Goal: Task Accomplishment & Management: Use online tool/utility

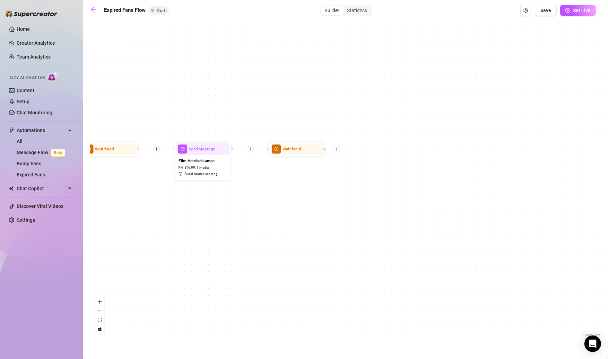
drag, startPoint x: 277, startPoint y: 186, endPoint x: 251, endPoint y: 205, distance: 32.6
click at [250, 204] on div "Wait for 1d Send Message Film Hotelschlampe $ 16.99 , 1 media Avoid double send…" at bounding box center [345, 181] width 511 height 316
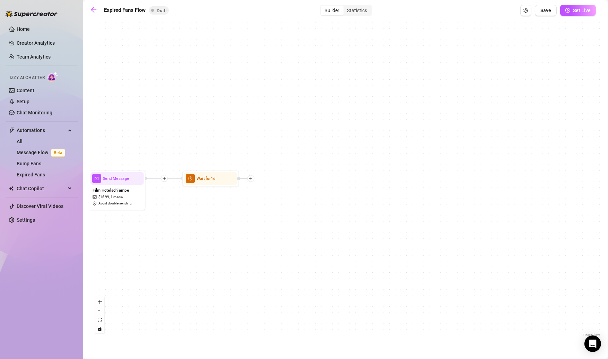
drag, startPoint x: 316, startPoint y: 203, endPoint x: 227, endPoint y: 235, distance: 94.2
click at [227, 235] on div "Wait for 1d Send Message Film Hotelschlampe $ 16.99 , 1 media Avoid double send…" at bounding box center [345, 181] width 511 height 316
click at [248, 181] on icon "plus" at bounding box center [248, 180] width 4 height 4
click at [272, 209] on div "Tag Fan" at bounding box center [276, 210] width 42 height 10
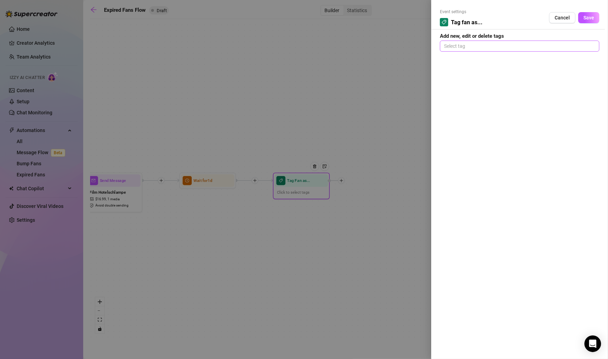
click at [482, 43] on div at bounding box center [519, 46] width 157 height 10
click at [481, 44] on div at bounding box center [519, 46] width 157 height 10
click at [556, 15] on span "Cancel" at bounding box center [562, 18] width 15 height 6
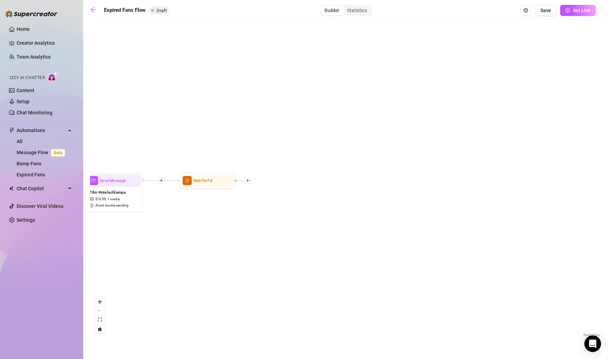
click at [251, 181] on div "Wait for 1d Send Message Film Hotelschlampe $ 16.99 , 1 media Avoid double send…" at bounding box center [345, 181] width 511 height 316
click at [250, 182] on div at bounding box center [247, 180] width 7 height 7
click at [276, 219] on div "Merge Nodes" at bounding box center [276, 220] width 42 height 10
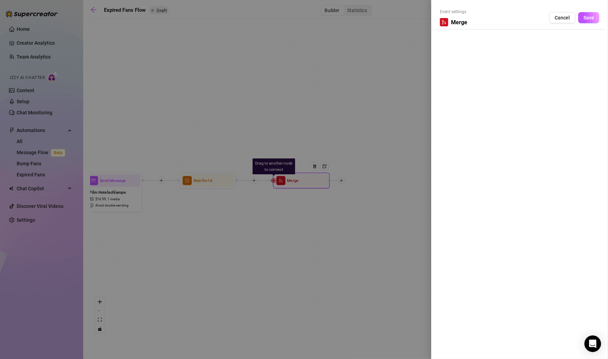
drag, startPoint x: 299, startPoint y: 185, endPoint x: 312, endPoint y: 211, distance: 29.3
click at [312, 211] on div at bounding box center [304, 179] width 608 height 359
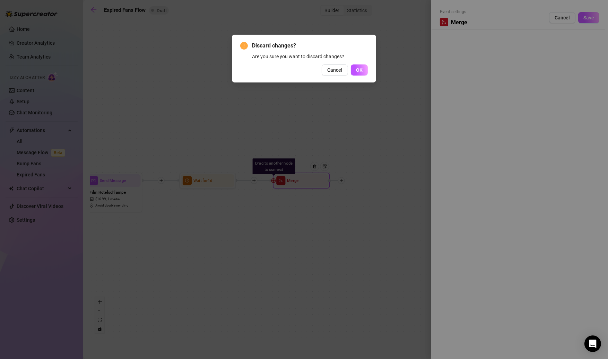
click at [355, 71] on button "OK" at bounding box center [359, 69] width 17 height 11
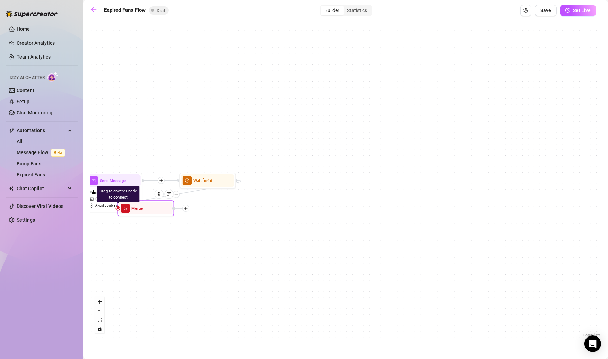
drag, startPoint x: 314, startPoint y: 195, endPoint x: 149, endPoint y: 213, distance: 165.9
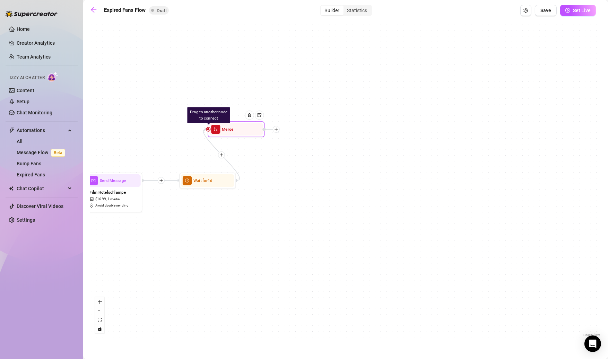
drag, startPoint x: 149, startPoint y: 211, endPoint x: 243, endPoint y: 134, distance: 121.5
click at [243, 134] on div "Drag to another node to connect Merge" at bounding box center [236, 129] width 57 height 16
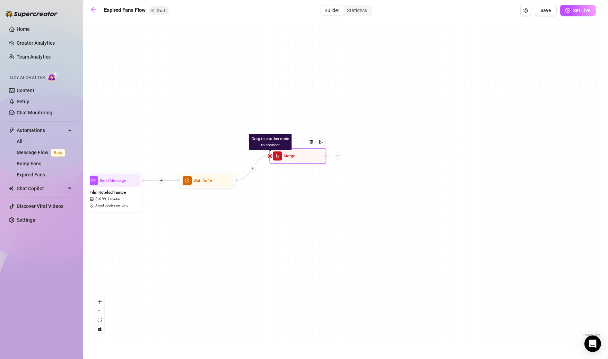
drag, startPoint x: 243, startPoint y: 134, endPoint x: 310, endPoint y: 170, distance: 75.8
click at [309, 162] on div "Merge" at bounding box center [297, 156] width 53 height 12
click at [325, 156] on div at bounding box center [316, 155] width 25 height 29
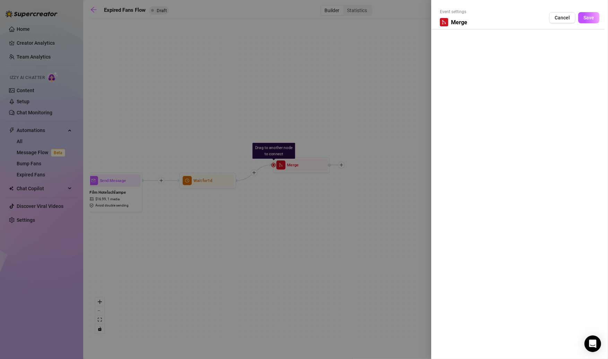
drag, startPoint x: 524, startPoint y: 145, endPoint x: 529, endPoint y: 187, distance: 43.2
click at [526, 163] on div "Event settings Merge Cancel Save" at bounding box center [519, 179] width 177 height 359
click at [496, 24] on div "Event settings Merge Cancel Save" at bounding box center [519, 19] width 159 height 21
click at [558, 17] on span "Cancel" at bounding box center [562, 18] width 15 height 6
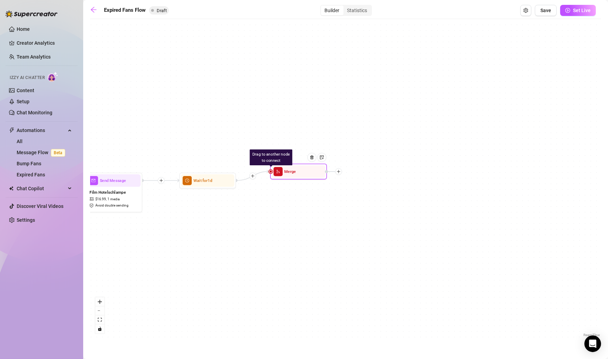
drag, startPoint x: 273, startPoint y: 168, endPoint x: 271, endPoint y: 174, distance: 6.7
click at [271, 174] on div "Drag to another node to connect Merge" at bounding box center [298, 172] width 57 height 16
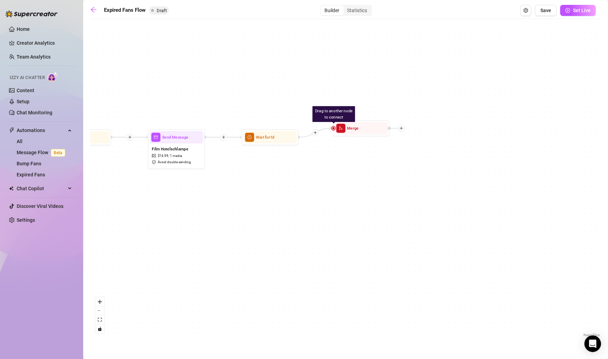
drag, startPoint x: 270, startPoint y: 181, endPoint x: 332, endPoint y: 138, distance: 75.9
click at [332, 138] on div "Drag to another node to connect Merge Wait for 1d Send Message Film Hotelschlam…" at bounding box center [345, 181] width 511 height 316
click at [281, 145] on div "Wait for 1d" at bounding box center [270, 137] width 57 height 16
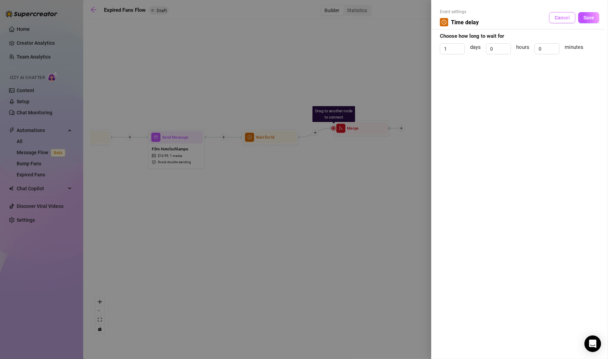
click at [564, 20] on span "Cancel" at bounding box center [562, 18] width 15 height 6
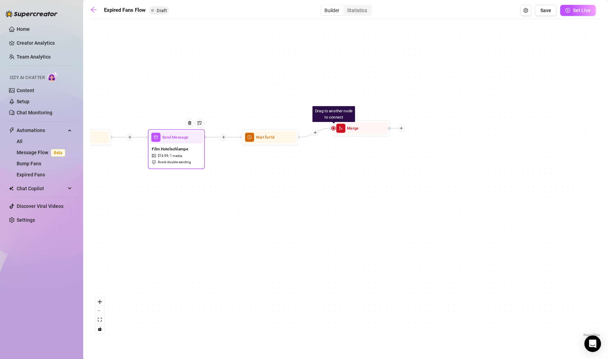
click at [200, 158] on div "Film Hotelschlampe $ 16.99 , 1 media Avoid double sending" at bounding box center [176, 155] width 53 height 24
type textarea "Stell dir mal vor, ich lade dich in mein Zimmer ein 😈. Du kommst rein, ich hock…"
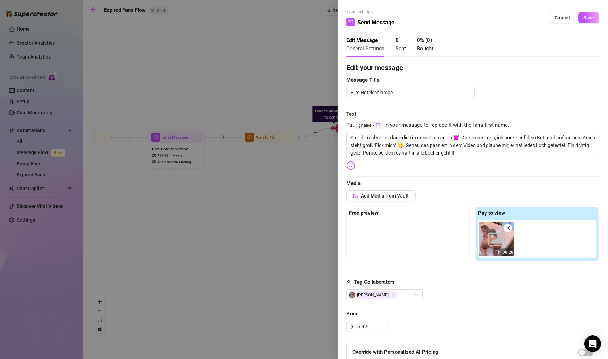
drag, startPoint x: 561, startPoint y: 20, endPoint x: 455, endPoint y: 55, distance: 112.1
click at [561, 20] on span "Cancel" at bounding box center [562, 18] width 15 height 6
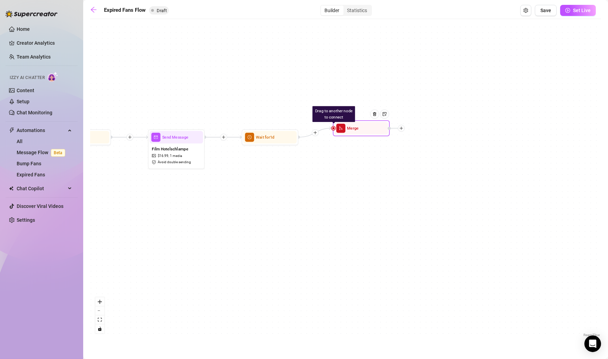
click at [358, 129] on span "Merge" at bounding box center [353, 128] width 12 height 6
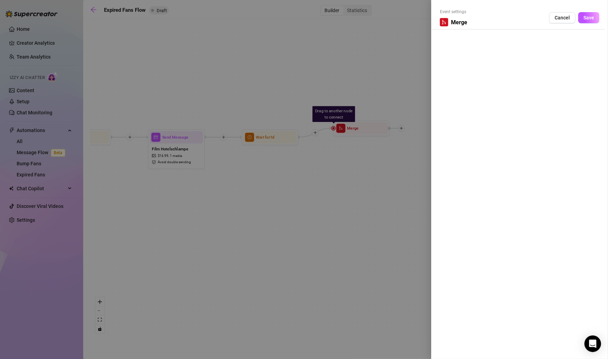
click at [182, 151] on div at bounding box center [304, 179] width 608 height 359
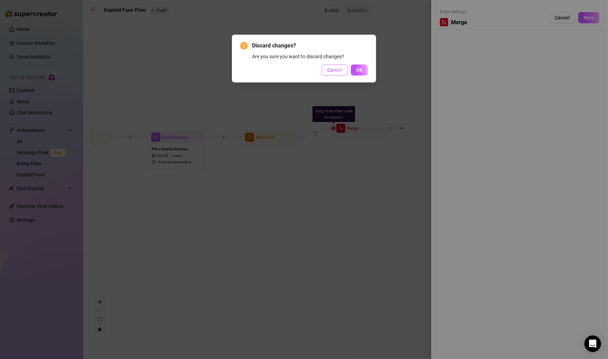
click at [344, 72] on button "Cancel" at bounding box center [335, 69] width 26 height 11
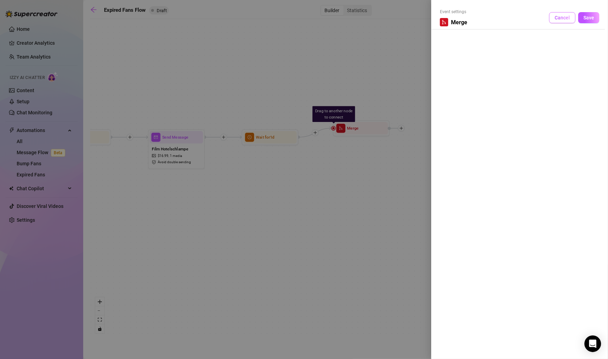
click at [563, 15] on span "Cancel" at bounding box center [562, 18] width 15 height 6
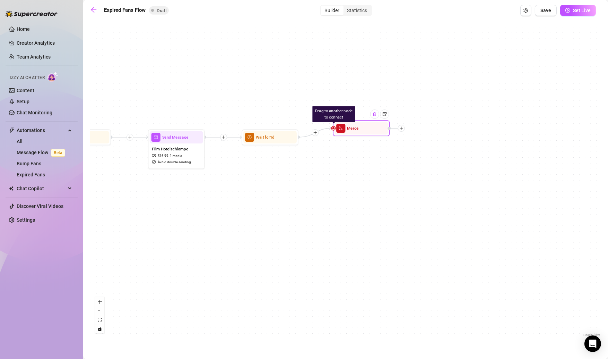
click at [374, 117] on div at bounding box center [374, 114] width 9 height 9
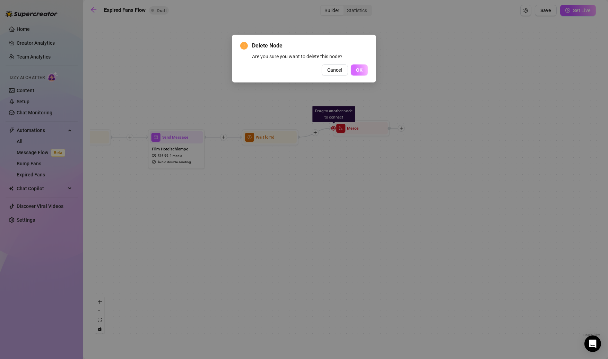
click at [354, 71] on button "OK" at bounding box center [359, 69] width 17 height 11
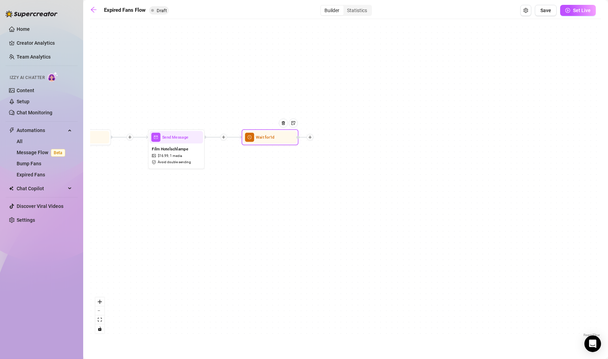
click at [313, 140] on div at bounding box center [304, 137] width 17 height 7
click at [311, 140] on div at bounding box center [310, 137] width 7 height 7
click at [332, 177] on div "Merge Nodes" at bounding box center [338, 177] width 42 height 10
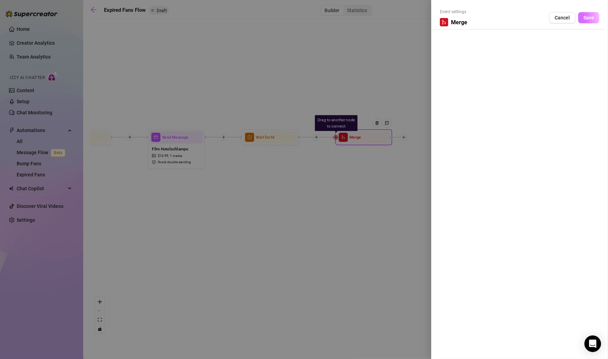
click at [584, 16] on span "Save" at bounding box center [588, 18] width 11 height 6
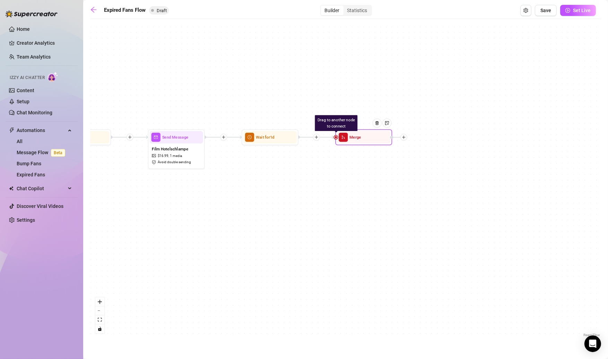
click at [404, 140] on div at bounding box center [403, 137] width 7 height 7
click at [426, 159] on div "Message" at bounding box center [432, 157] width 42 height 10
click at [417, 155] on div "Message" at bounding box center [432, 157] width 42 height 10
click at [424, 156] on div "Message" at bounding box center [432, 157] width 42 height 10
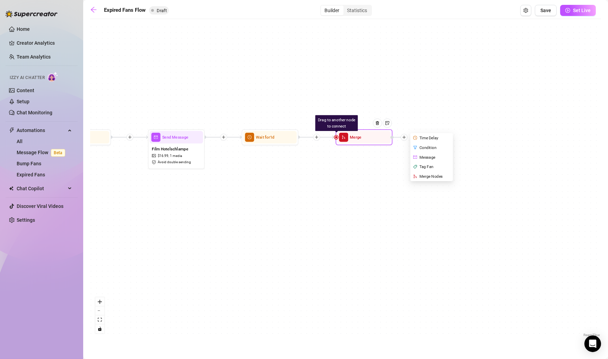
type textarea "Write your message here"
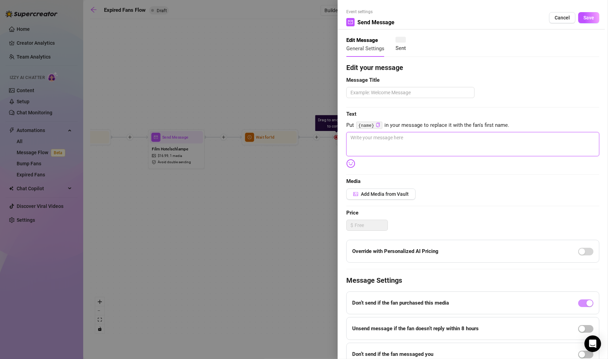
click at [430, 156] on textarea at bounding box center [472, 144] width 253 height 24
click at [593, 18] on span "Save" at bounding box center [588, 18] width 11 height 6
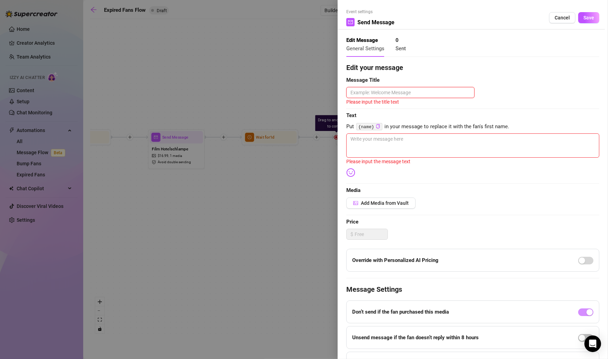
click at [416, 95] on textarea at bounding box center [410, 92] width 128 height 11
type textarea "f"
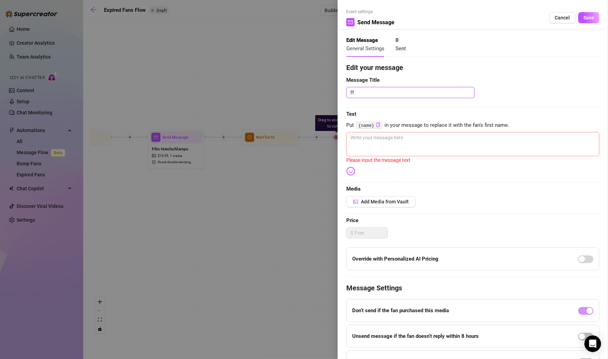
type textarea "ff"
click at [417, 138] on textarea at bounding box center [472, 144] width 253 height 24
type textarea "f"
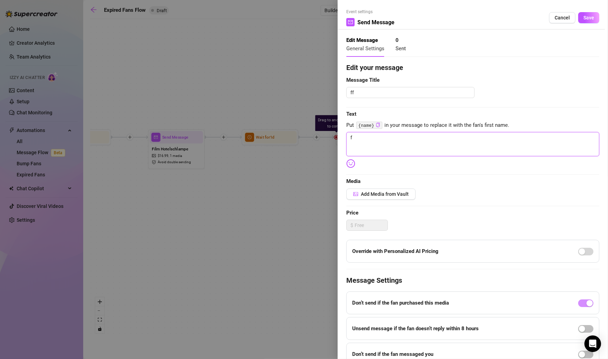
type textarea "ff"
type textarea "fff"
click at [589, 18] on span "Save" at bounding box center [588, 18] width 11 height 6
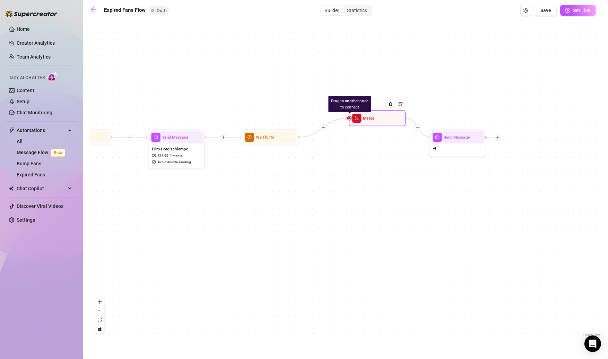
drag, startPoint x: 370, startPoint y: 138, endPoint x: 383, endPoint y: 119, distance: 22.9
click at [383, 119] on div at bounding box center [392, 108] width 25 height 29
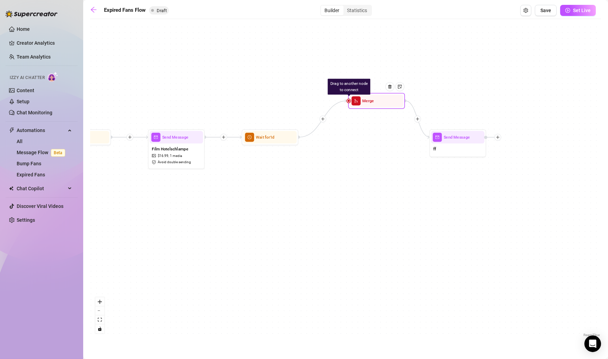
drag, startPoint x: 377, startPoint y: 120, endPoint x: 373, endPoint y: 100, distance: 19.8
click at [373, 100] on div "Merge" at bounding box center [376, 101] width 53 height 12
click at [346, 101] on div "Drag to another node to connect Merge" at bounding box center [373, 99] width 57 height 16
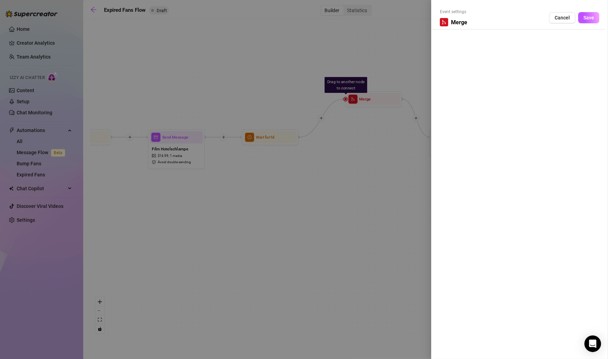
click at [342, 101] on div at bounding box center [304, 179] width 608 height 359
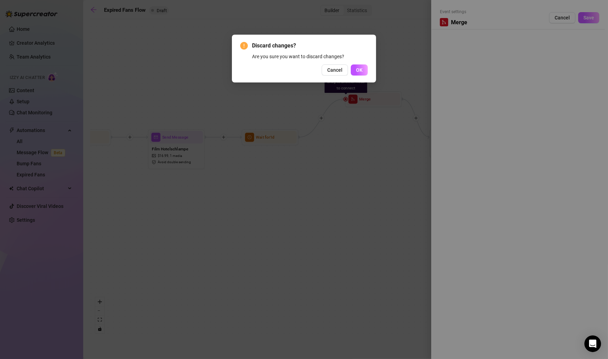
click at [342, 101] on div "Discard changes? Are you sure you want to discard changes? Cancel OK" at bounding box center [304, 179] width 608 height 359
click at [339, 72] on span "Cancel" at bounding box center [334, 70] width 15 height 6
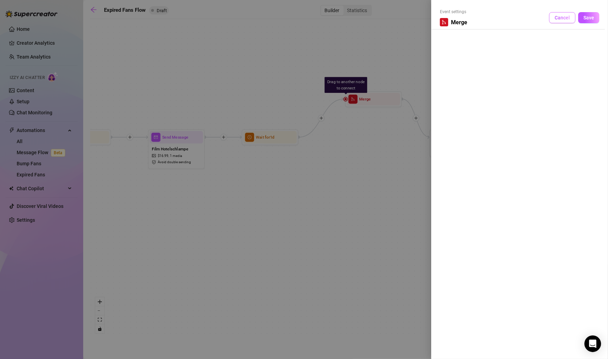
click at [557, 17] on span "Cancel" at bounding box center [562, 18] width 15 height 6
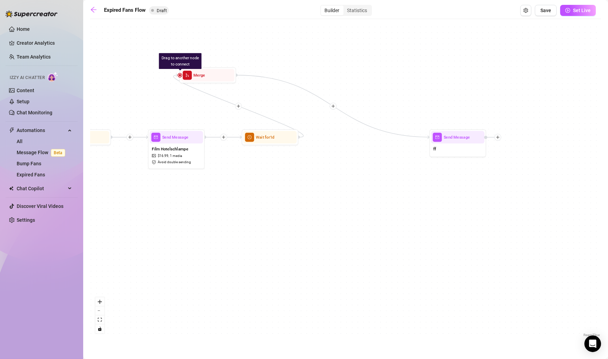
drag, startPoint x: 368, startPoint y: 106, endPoint x: 134, endPoint y: 90, distance: 234.8
click at [106, 78] on div "Send Message ff Drag to another node to connect Merge Wait for 1d Send Message …" at bounding box center [345, 181] width 511 height 316
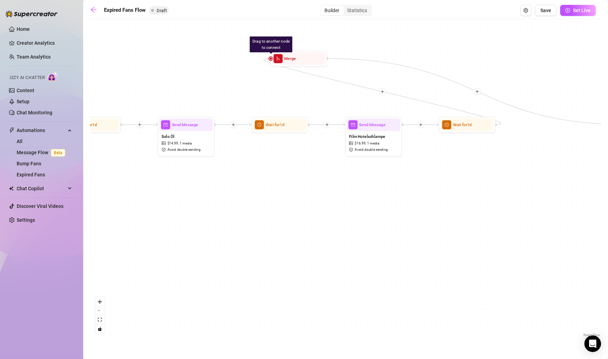
drag, startPoint x: 156, startPoint y: 197, endPoint x: 360, endPoint y: 164, distance: 206.4
click at [366, 171] on div "Send Message ff Drag to another node to connect Merge Wait for 1d Send Message …" at bounding box center [345, 181] width 511 height 316
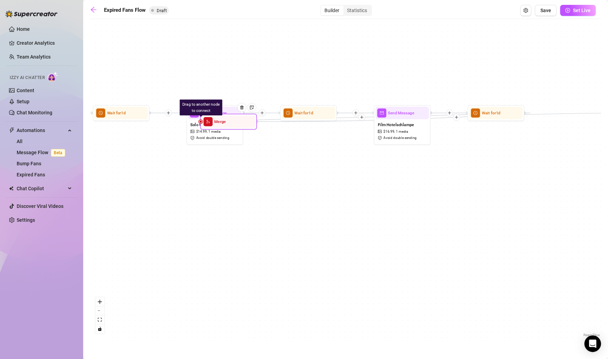
drag, startPoint x: 305, startPoint y: 50, endPoint x: 199, endPoint y: 130, distance: 133.6
click at [203, 126] on span "merge" at bounding box center [207, 121] width 9 height 9
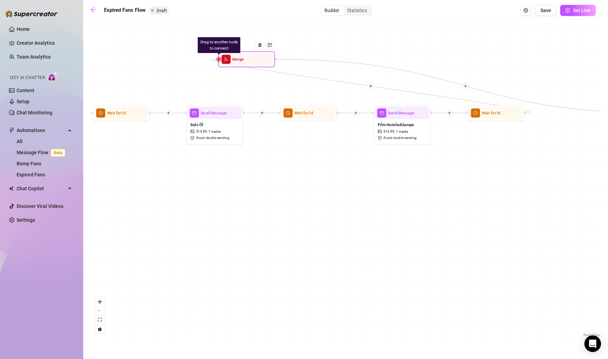
drag, startPoint x: 215, startPoint y: 122, endPoint x: 232, endPoint y: 63, distance: 61.0
click at [232, 63] on div "Merge" at bounding box center [246, 59] width 53 height 12
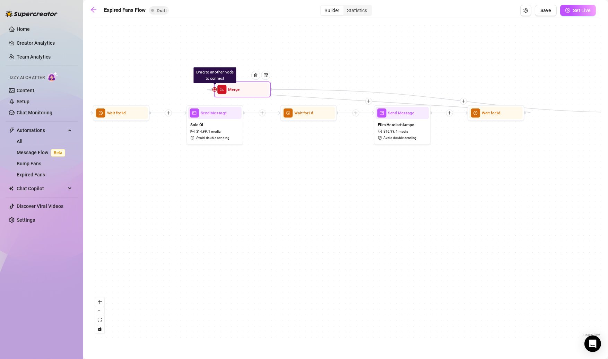
drag, startPoint x: 230, startPoint y: 65, endPoint x: 232, endPoint y: 86, distance: 21.2
click at [232, 86] on div "Merge" at bounding box center [242, 89] width 53 height 12
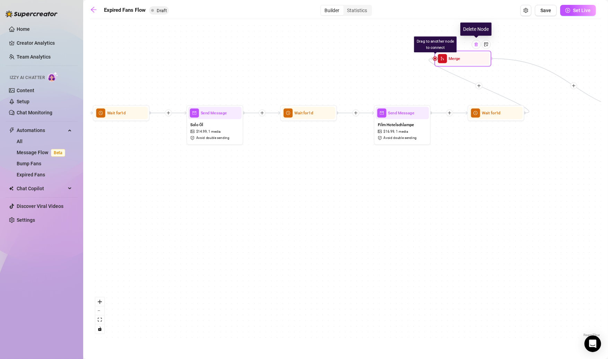
click at [475, 45] on img at bounding box center [476, 44] width 5 height 5
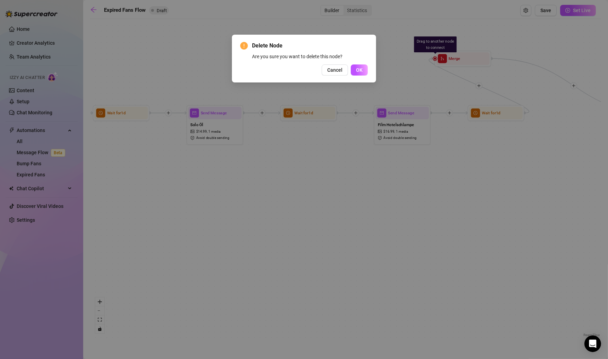
click at [362, 69] on span "OK" at bounding box center [359, 70] width 7 height 6
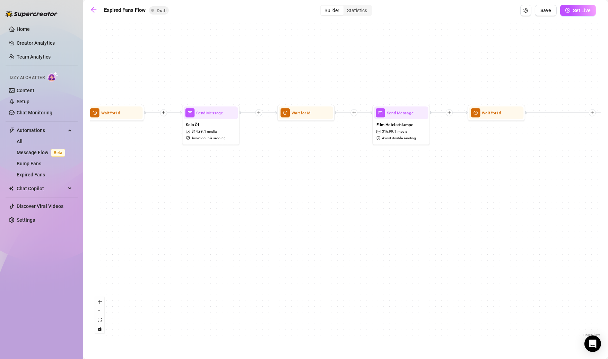
click at [551, 138] on div "Send Message ff Wait for 1d Send Message Film Hotelschlampe $ 16.99 , 1 media A…" at bounding box center [345, 181] width 511 height 316
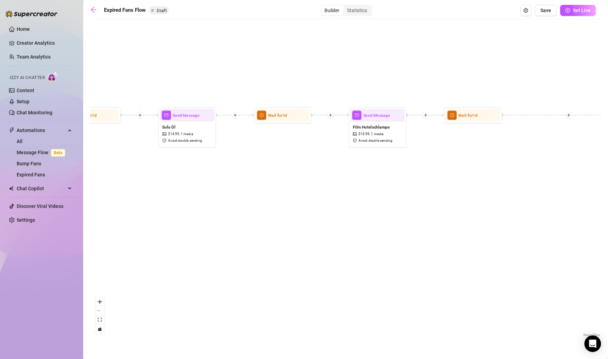
click at [461, 164] on div "Send Message ff Wait for 1d Send Message Film Hotelschlampe $ 16.99 , 1 media A…" at bounding box center [345, 181] width 511 height 316
drag, startPoint x: 461, startPoint y: 164, endPoint x: 305, endPoint y: 204, distance: 161.0
click at [304, 204] on div "Send Message ff Wait for 1d Send Message Film Hotelschlampe $ 16.99 , 1 media A…" at bounding box center [345, 181] width 511 height 316
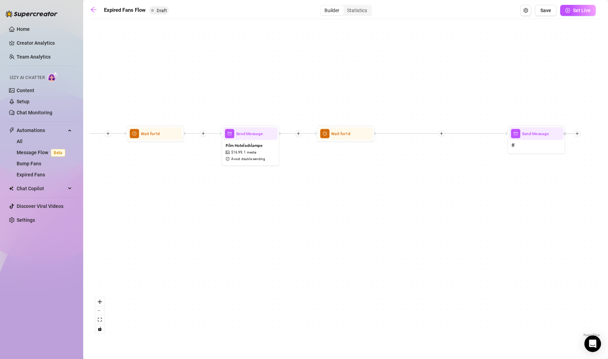
drag, startPoint x: 504, startPoint y: 182, endPoint x: 301, endPoint y: 191, distance: 203.3
click at [301, 191] on div "Send Message ff Wait for 1d Send Message Film Hotelschlampe $ 16.99 , 1 media A…" at bounding box center [345, 181] width 511 height 316
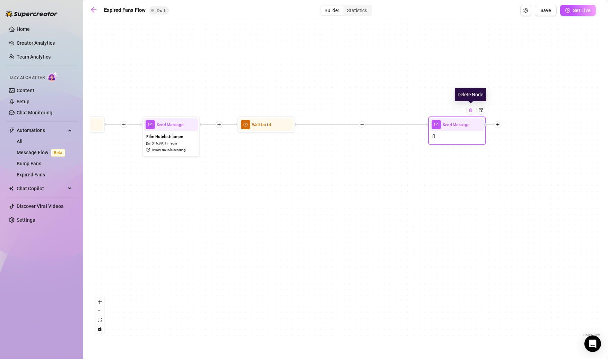
click at [471, 112] on img at bounding box center [470, 110] width 5 height 5
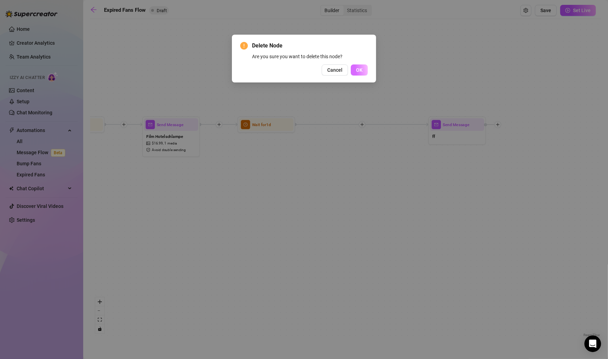
click at [361, 67] on span "OK" at bounding box center [359, 70] width 7 height 6
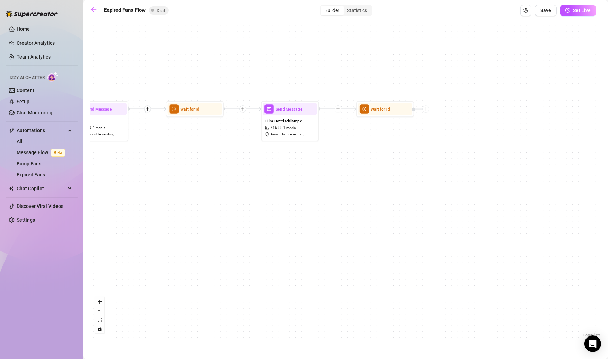
drag, startPoint x: 254, startPoint y: 169, endPoint x: 368, endPoint y: 154, distance: 115.3
click at [372, 153] on div "Wait for 1d Send Message Film Hotelschlampe $ 16.99 , 1 media Avoid double send…" at bounding box center [345, 181] width 511 height 316
click at [242, 109] on icon "plus" at bounding box center [243, 109] width 4 height 4
click at [429, 112] on div "Time Delay Condition Message Tag Fan Wait for 1d Send Message Film Hotelschlamp…" at bounding box center [345, 181] width 511 height 316
click at [426, 112] on div at bounding box center [424, 109] width 7 height 7
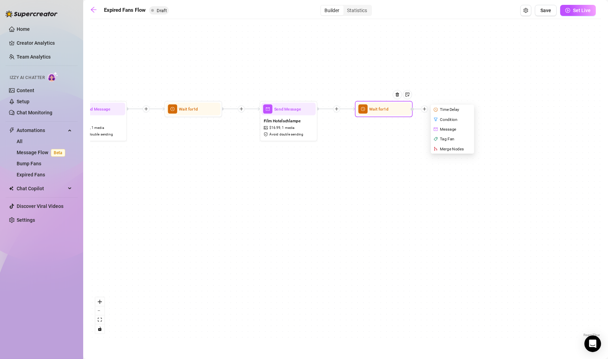
click at [445, 149] on div "Merge Nodes" at bounding box center [453, 149] width 42 height 10
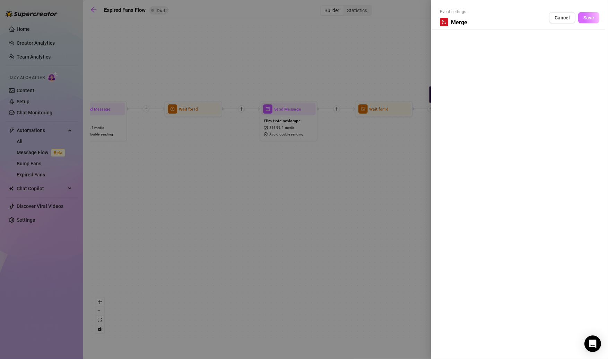
click at [584, 18] on span "Save" at bounding box center [588, 18] width 11 height 6
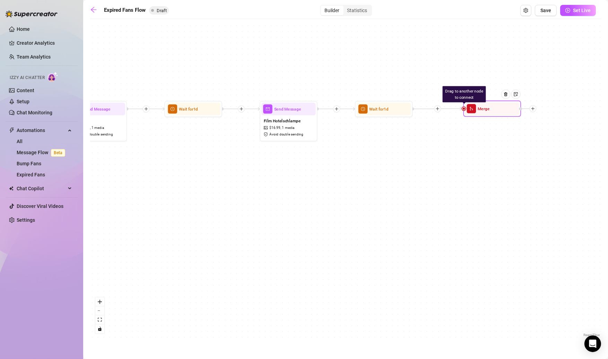
drag, startPoint x: 492, startPoint y: 114, endPoint x: 505, endPoint y: 114, distance: 13.2
click at [505, 114] on div "Merge" at bounding box center [492, 108] width 54 height 13
click at [493, 162] on div "Drag to another node to connect Merge Wait for 1d Send Message Film Hotelschlam…" at bounding box center [345, 181] width 511 height 316
click at [533, 109] on icon "plus" at bounding box center [533, 109] width 4 height 4
click at [547, 120] on div "Condition" at bounding box center [561, 119] width 42 height 10
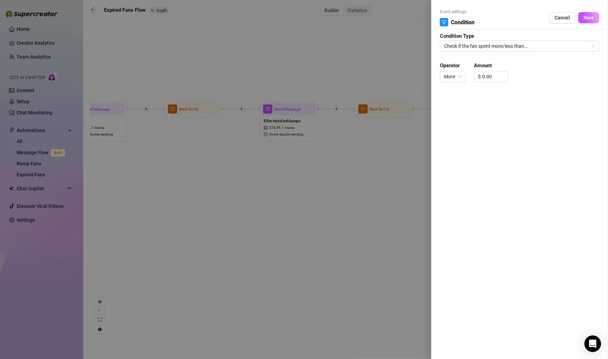
drag, startPoint x: 564, startPoint y: 19, endPoint x: 549, endPoint y: 22, distance: 14.5
click at [563, 19] on span "Cancel" at bounding box center [562, 18] width 15 height 6
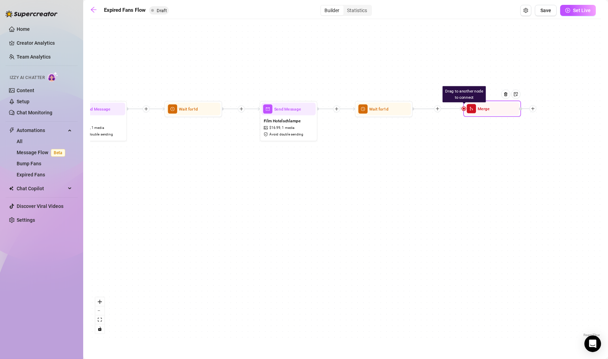
click at [466, 112] on div "Merge" at bounding box center [492, 108] width 54 height 13
click at [466, 113] on div at bounding box center [304, 179] width 608 height 359
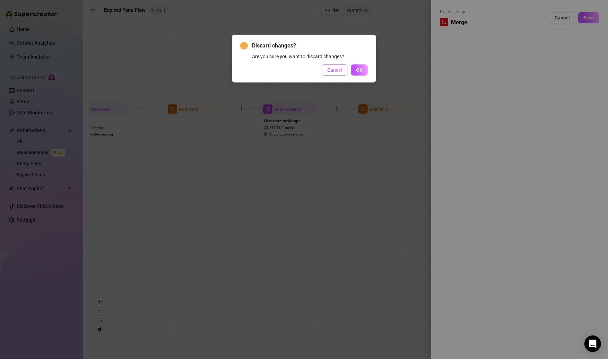
drag, startPoint x: 335, startPoint y: 72, endPoint x: 438, endPoint y: 68, distance: 103.7
click at [335, 72] on span "Cancel" at bounding box center [334, 70] width 15 height 6
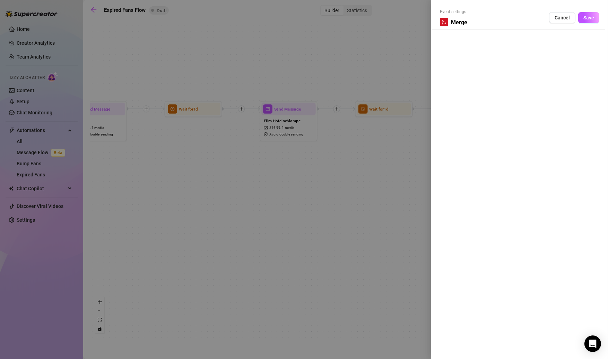
click at [564, 17] on span "Cancel" at bounding box center [562, 18] width 15 height 6
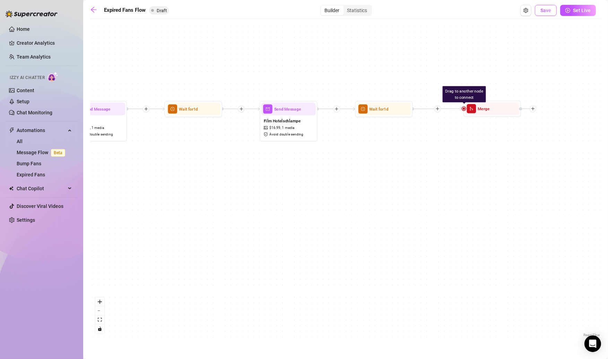
click at [546, 10] on span "Save" at bounding box center [545, 11] width 11 height 6
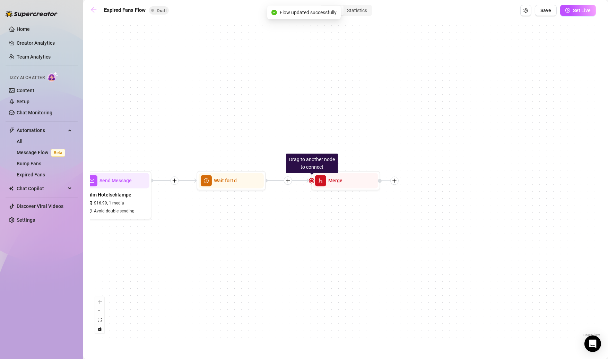
click at [94, 10] on icon "arrow-left" at bounding box center [93, 9] width 7 height 7
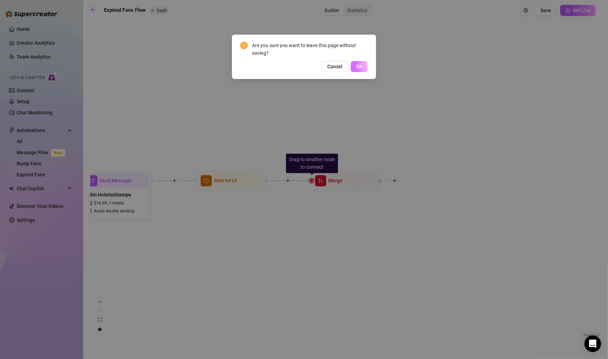
click at [357, 67] on span "OK" at bounding box center [359, 67] width 7 height 6
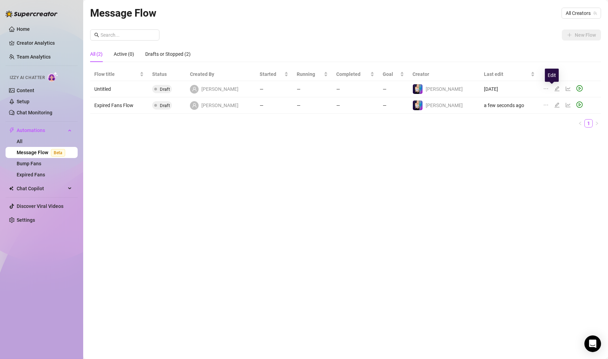
click at [555, 88] on icon "edit" at bounding box center [557, 88] width 5 height 5
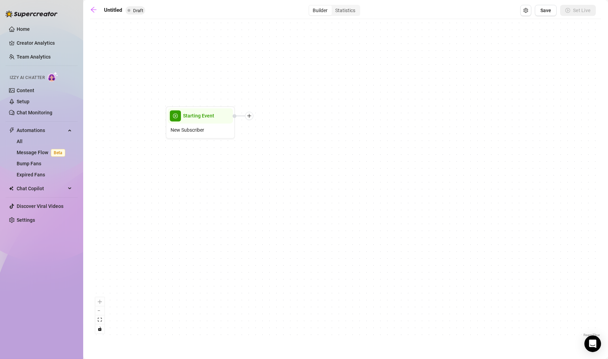
drag, startPoint x: 387, startPoint y: 110, endPoint x: 228, endPoint y: 71, distance: 164.0
click at [228, 71] on div "Starting Event New Subscriber" at bounding box center [345, 181] width 511 height 316
click at [92, 10] on icon "arrow-left" at bounding box center [94, 10] width 6 height 6
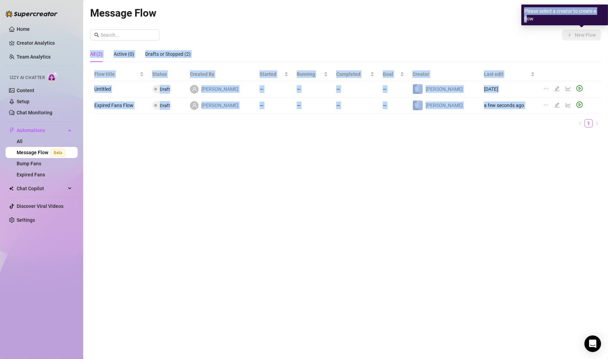
drag, startPoint x: 94, startPoint y: 9, endPoint x: 517, endPoint y: 18, distance: 423.3
click at [517, 18] on body "Home Creator Analytics Team Analytics Izzy AI Chatter Content Setup Chat Monito…" at bounding box center [304, 179] width 608 height 359
click at [566, 13] on span "All Creators" at bounding box center [581, 13] width 31 height 10
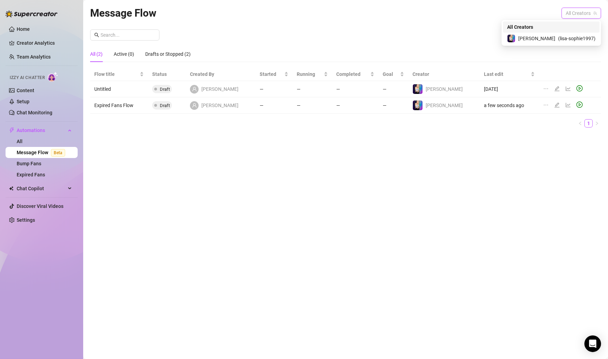
click at [546, 36] on span "[PERSON_NAME]" at bounding box center [536, 39] width 37 height 8
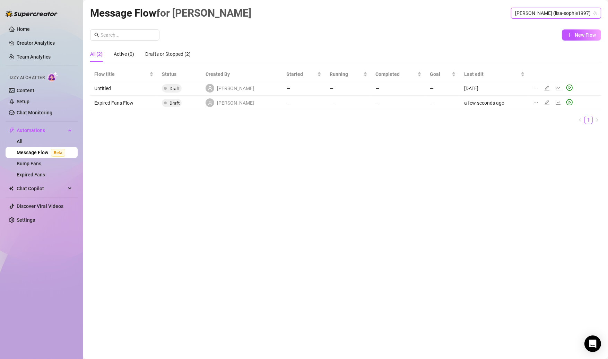
click at [574, 32] on button "New Flow" at bounding box center [581, 34] width 39 height 11
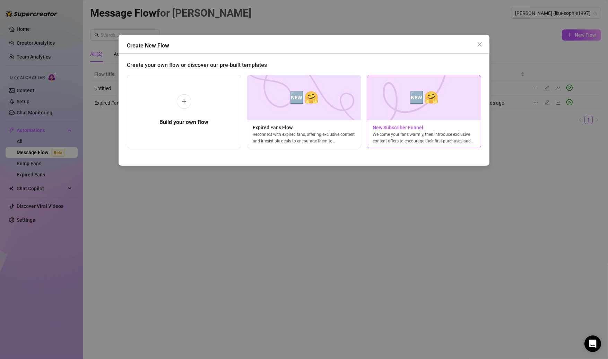
drag, startPoint x: 517, startPoint y: 18, endPoint x: 378, endPoint y: 110, distance: 166.5
click at [378, 110] on img at bounding box center [424, 97] width 114 height 45
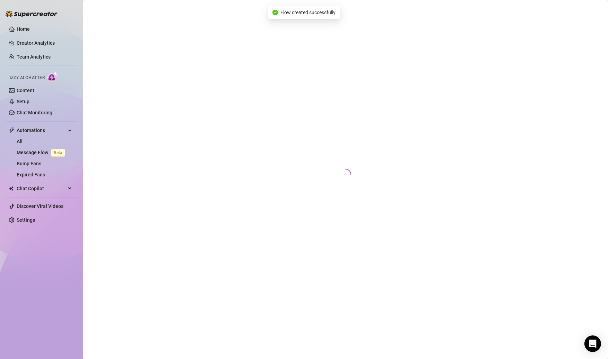
click at [378, 110] on div at bounding box center [345, 171] width 511 height 333
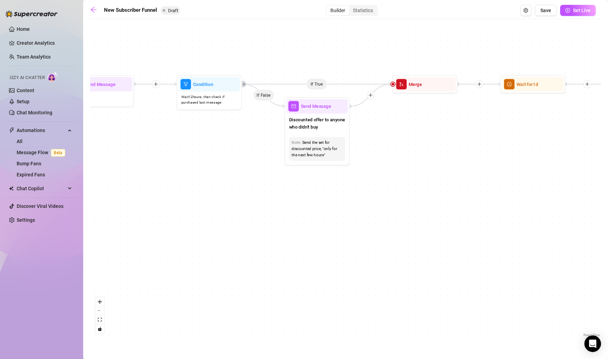
drag, startPoint x: 378, startPoint y: 110, endPoint x: 315, endPoint y: 180, distance: 93.7
click at [315, 180] on div "If True If True If True If False If False If False If True If False Merge Merge…" at bounding box center [345, 181] width 511 height 316
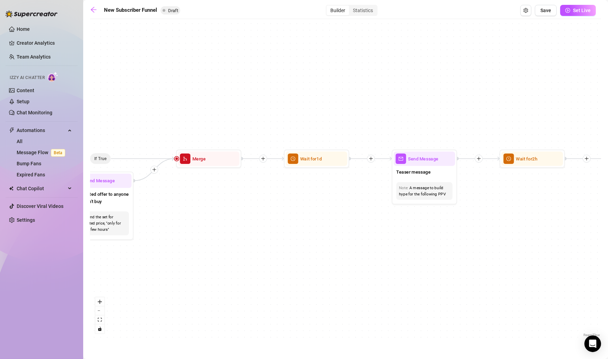
drag, startPoint x: 315, startPoint y: 180, endPoint x: 186, endPoint y: 217, distance: 134.0
click at [186, 217] on div "If True If True If True If False If False If False If True If False Merge Merge…" at bounding box center [345, 181] width 511 height 316
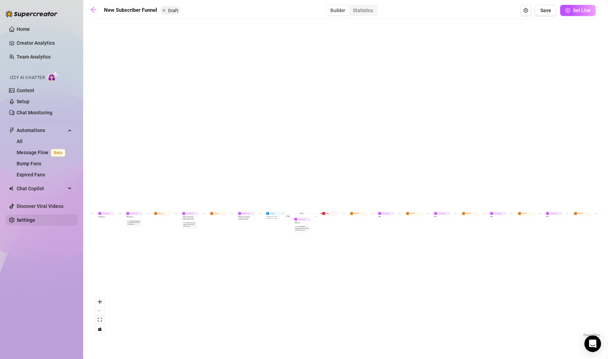
drag, startPoint x: 186, startPoint y: 217, endPoint x: 76, endPoint y: 225, distance: 111.2
click at [76, 225] on div "Home Creator Analytics Team Analytics Izzy AI Chatter Content Setup Chat Monito…" at bounding box center [304, 179] width 608 height 359
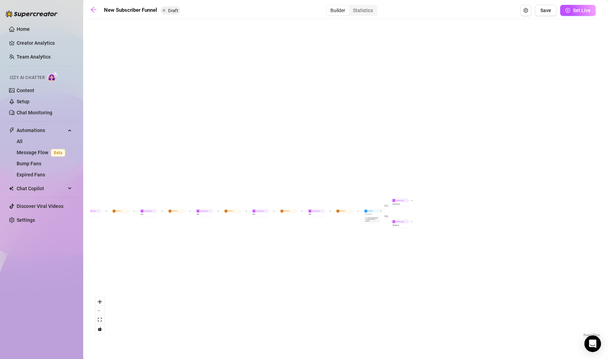
drag, startPoint x: 76, startPoint y: 225, endPoint x: -2, endPoint y: 228, distance: 77.3
click at [0, 228] on html "Home Creator Analytics Team Analytics Izzy AI Chatter Content Setup Chat Monito…" at bounding box center [304, 179] width 608 height 359
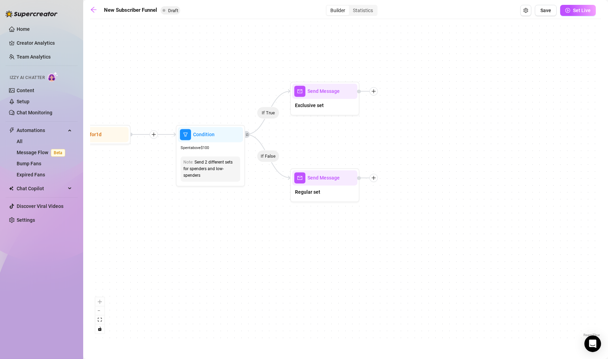
drag, startPoint x: -2, startPoint y: 228, endPoint x: 396, endPoint y: 147, distance: 406.1
click at [396, 147] on div "If True If True If True If False If False If False If True If False Merge Merge…" at bounding box center [345, 181] width 511 height 316
click at [318, 191] on span "Regular set" at bounding box center [307, 192] width 25 height 8
type textarea "Regular set"
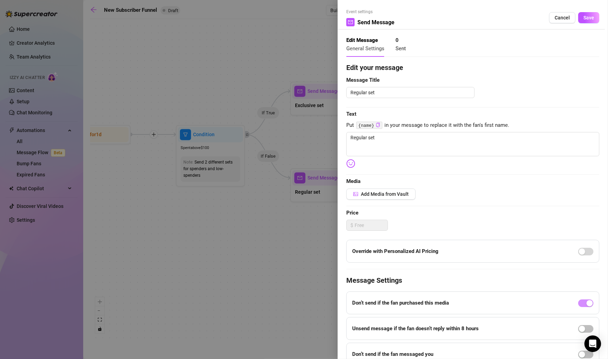
click at [308, 105] on div at bounding box center [304, 179] width 608 height 359
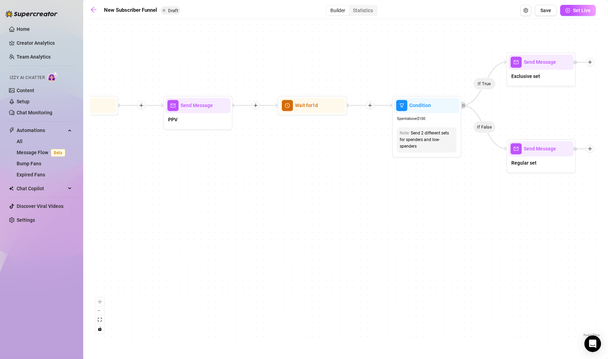
drag, startPoint x: 396, startPoint y: 147, endPoint x: 566, endPoint y: 217, distance: 184.0
click at [566, 217] on div "If True If True If True If False If False If False If True If False Merge Merge…" at bounding box center [345, 181] width 511 height 316
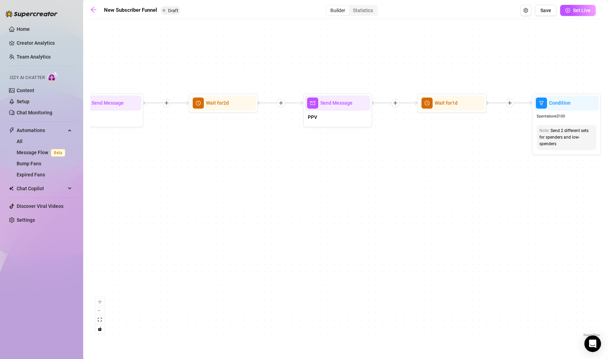
drag, startPoint x: 566, startPoint y: 217, endPoint x: 794, endPoint y: 226, distance: 228.2
click at [608, 226] on html "Home Creator Analytics Team Analytics Izzy AI Chatter Content Setup Chat Monito…" at bounding box center [304, 179] width 608 height 359
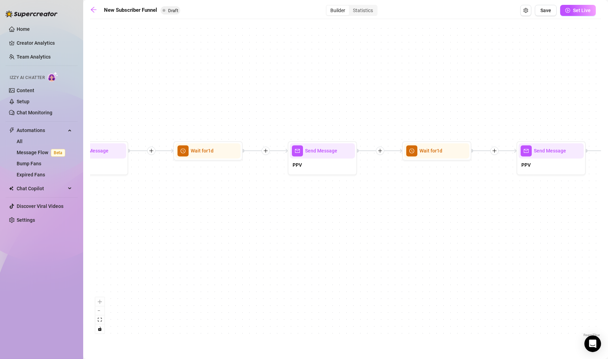
drag, startPoint x: 295, startPoint y: 228, endPoint x: 511, endPoint y: 221, distance: 216.4
click at [603, 225] on main "New Subscriber Funnel Draft Builder Statistics Save Set Live If True If True If…" at bounding box center [345, 179] width 525 height 359
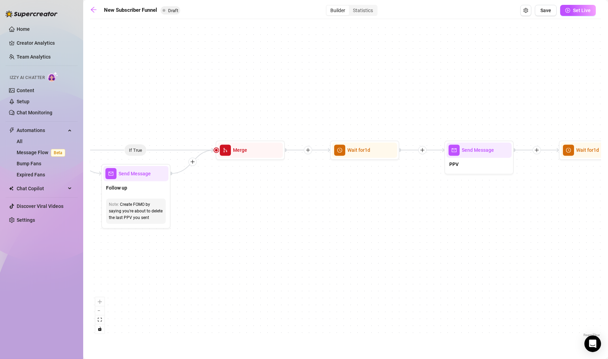
drag, startPoint x: 178, startPoint y: 218, endPoint x: 326, endPoint y: 208, distance: 148.0
click at [492, 217] on div "If True If True If True If False If False If False If True If False Merge Merge…" at bounding box center [345, 181] width 511 height 316
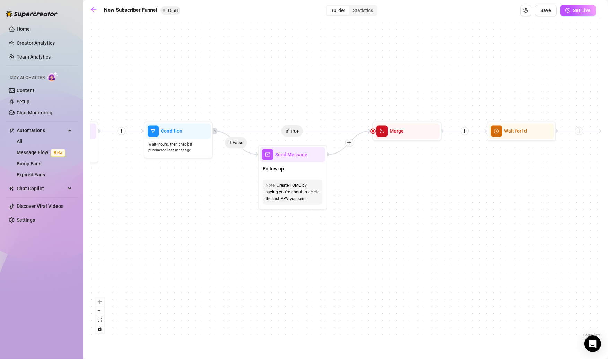
drag, startPoint x: 232, startPoint y: 209, endPoint x: 433, endPoint y: 193, distance: 202.0
click at [433, 193] on div "If True If True If True If False If False If False If True If False Merge Merge…" at bounding box center [345, 181] width 511 height 316
click at [385, 134] on span "merge" at bounding box center [381, 130] width 11 height 11
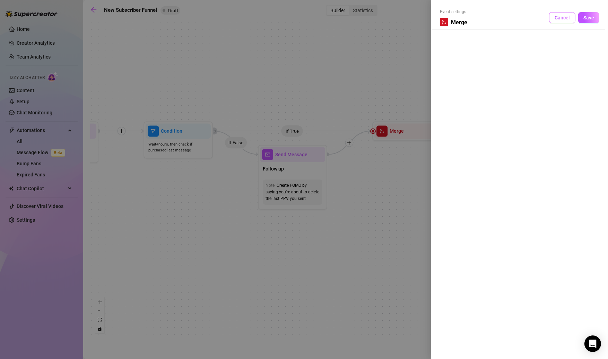
click at [565, 17] on span "Cancel" at bounding box center [562, 18] width 15 height 6
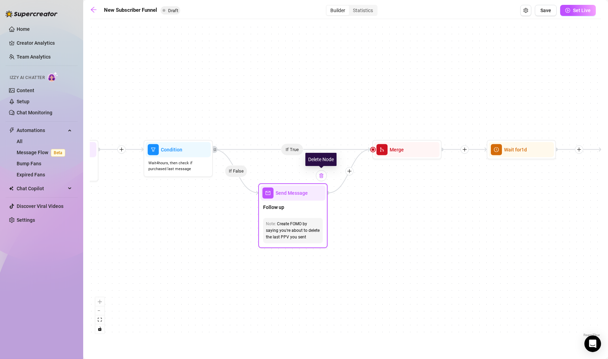
click at [321, 177] on img at bounding box center [321, 176] width 6 height 6
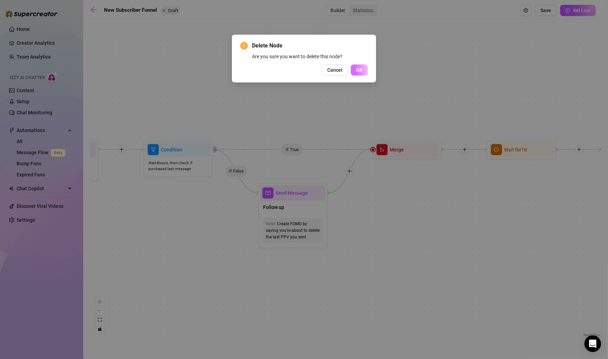
click at [359, 73] on button "OK" at bounding box center [359, 69] width 17 height 11
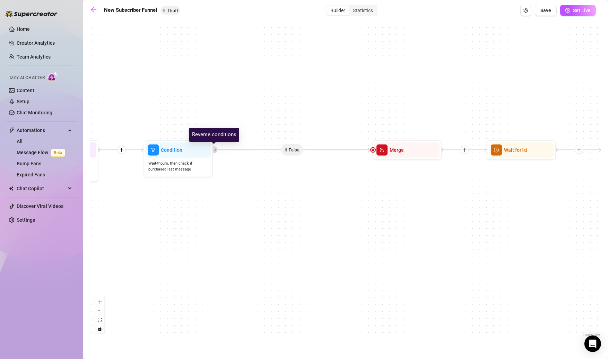
click at [215, 151] on icon "retweet" at bounding box center [214, 149] width 3 height 3
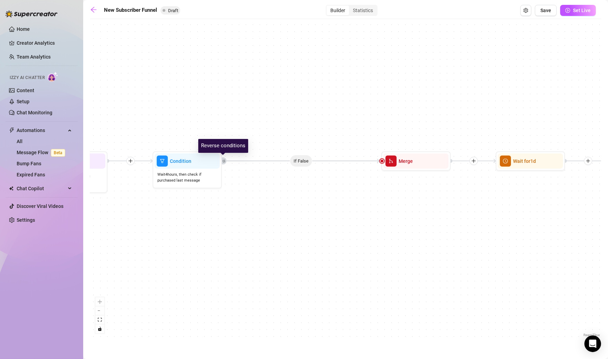
drag, startPoint x: 216, startPoint y: 151, endPoint x: 225, endPoint y: 162, distance: 13.8
click at [225, 162] on icon "retweet" at bounding box center [223, 160] width 3 height 3
click at [209, 164] on div at bounding box center [206, 148] width 30 height 35
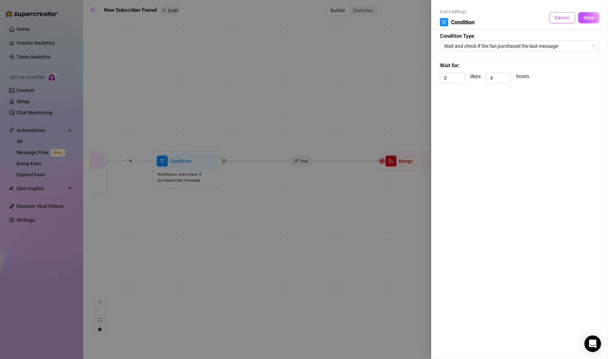
click at [561, 17] on span "Cancel" at bounding box center [562, 18] width 15 height 6
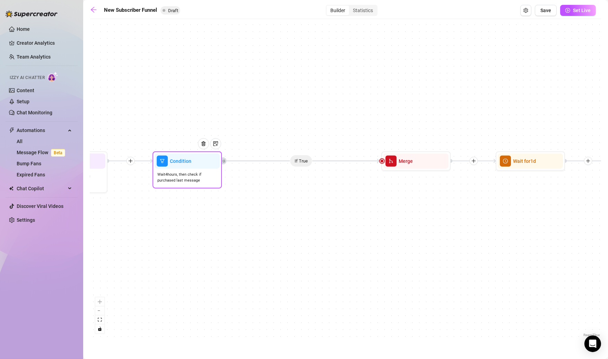
click at [208, 165] on div at bounding box center [206, 148] width 30 height 35
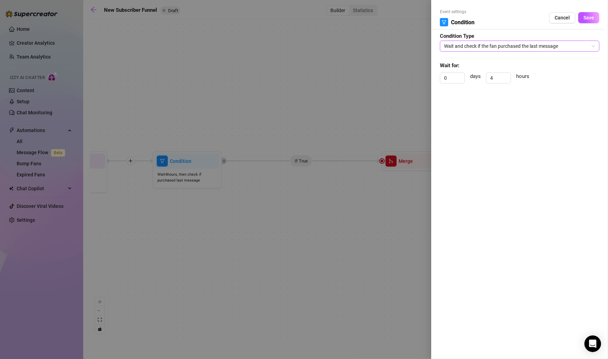
click at [567, 44] on span "Wait and check if the fan purchased the last message" at bounding box center [519, 46] width 151 height 10
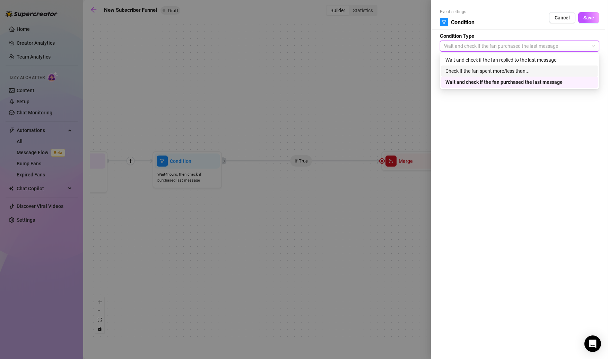
click at [534, 71] on div "Check if the fan spent more/less than..." at bounding box center [519, 71] width 148 height 8
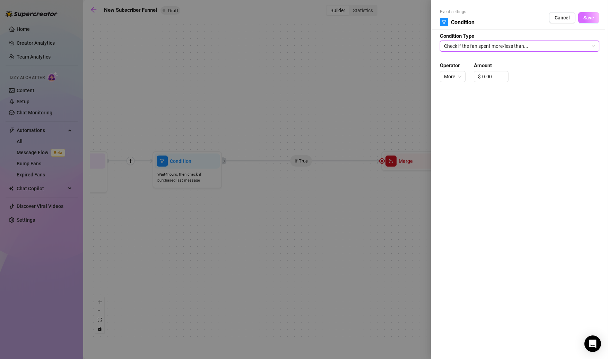
click at [586, 20] on span "Save" at bounding box center [588, 18] width 11 height 6
click at [559, 22] on button "Cancel" at bounding box center [562, 17] width 26 height 11
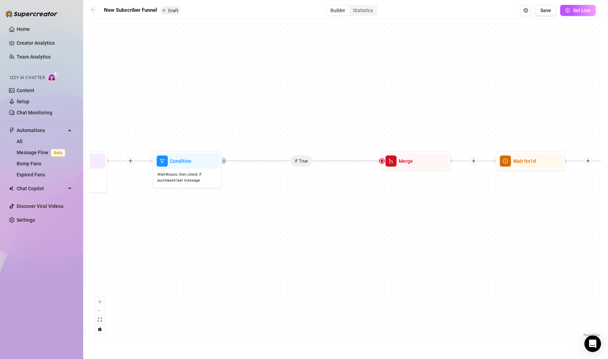
click at [90, 11] on main "New Subscriber Funnel Draft Builder Statistics Save Set Live If True If True If…" at bounding box center [345, 179] width 525 height 359
click at [91, 11] on icon "arrow-left" at bounding box center [93, 9] width 7 height 7
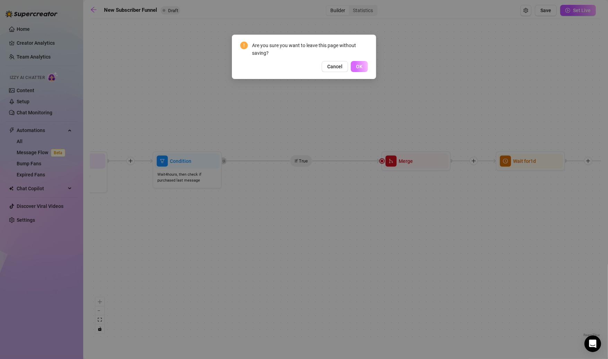
drag, startPoint x: 369, startPoint y: 68, endPoint x: 359, endPoint y: 68, distance: 10.1
click at [360, 68] on div "Are you sure you want to leave this page without saving? Cancel OK" at bounding box center [304, 57] width 144 height 44
click at [359, 68] on span "OK" at bounding box center [359, 67] width 7 height 6
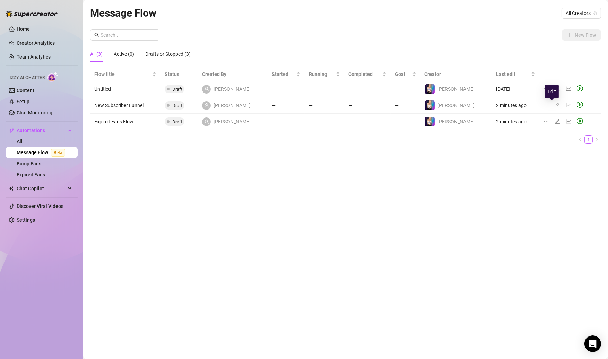
click at [555, 104] on icon "edit" at bounding box center [558, 105] width 6 height 6
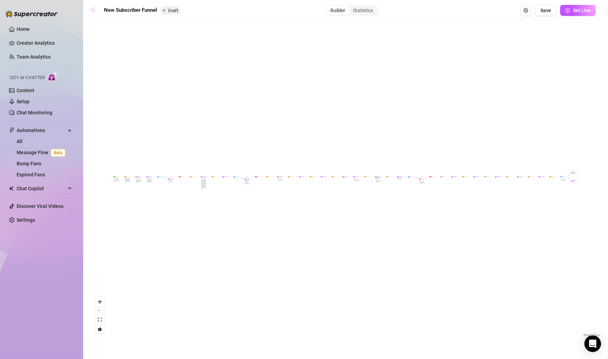
click at [97, 11] on icon "arrow-left" at bounding box center [93, 9] width 7 height 7
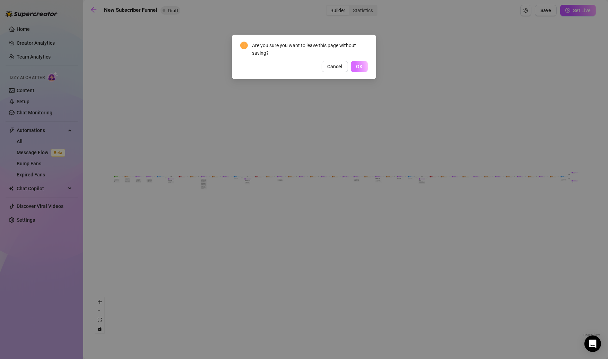
click at [360, 71] on button "OK" at bounding box center [359, 66] width 17 height 11
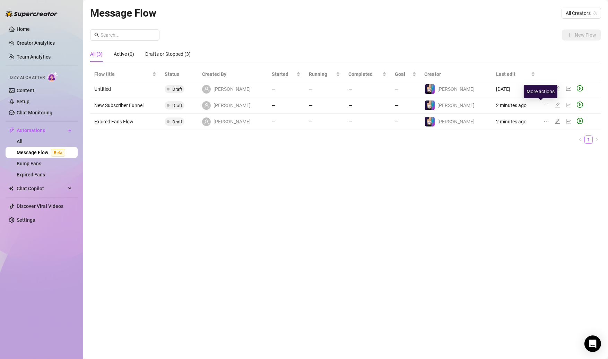
click at [543, 106] on icon "ellipsis" at bounding box center [546, 105] width 6 height 6
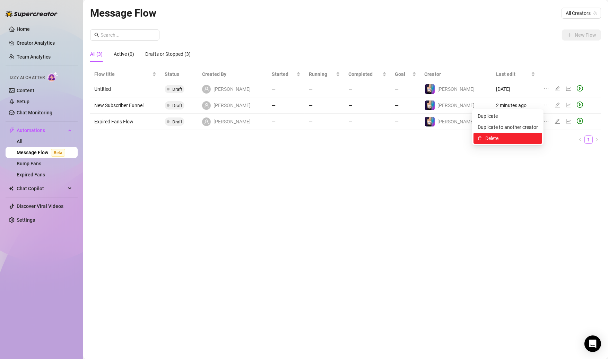
click at [490, 139] on span "Delete" at bounding box center [511, 138] width 53 height 8
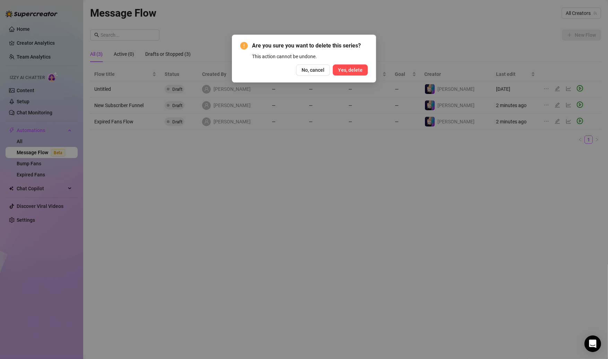
click at [354, 70] on span "Yes, delete" at bounding box center [350, 70] width 25 height 6
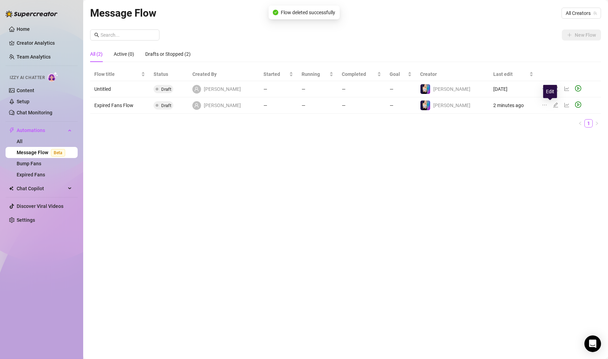
click at [553, 105] on icon "edit" at bounding box center [556, 105] width 6 height 6
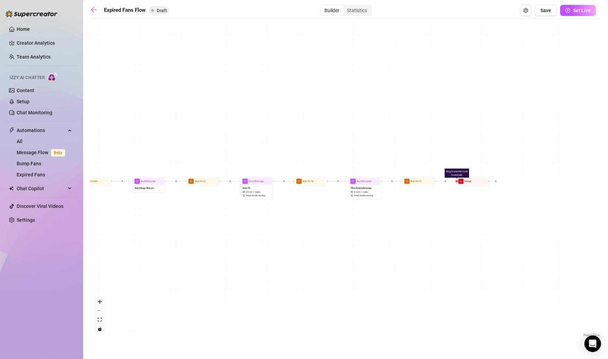
drag, startPoint x: 400, startPoint y: 234, endPoint x: 247, endPoint y: 242, distance: 152.7
click at [247, 242] on div "Drag to another node to connect Merge Wait for 1d Send Message Film Hotelschlam…" at bounding box center [345, 181] width 511 height 316
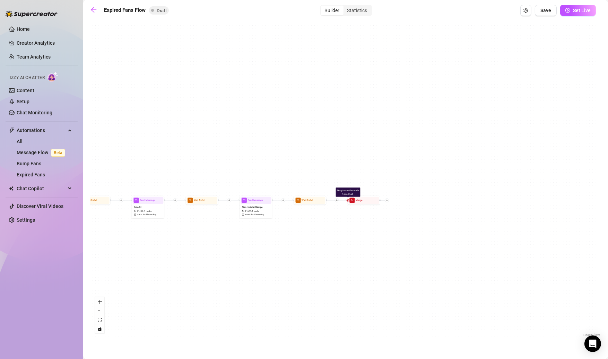
drag, startPoint x: 449, startPoint y: 188, endPoint x: 381, endPoint y: 223, distance: 76.3
click at [383, 223] on div "Drag to another node to connect Merge Wait for 1d Send Message Film Hotelschlam…" at bounding box center [345, 181] width 511 height 316
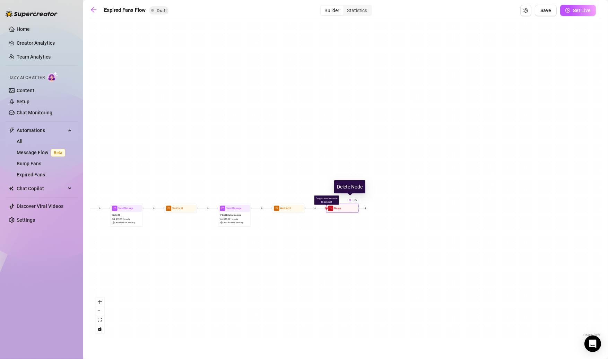
click at [350, 200] on img at bounding box center [350, 200] width 3 height 3
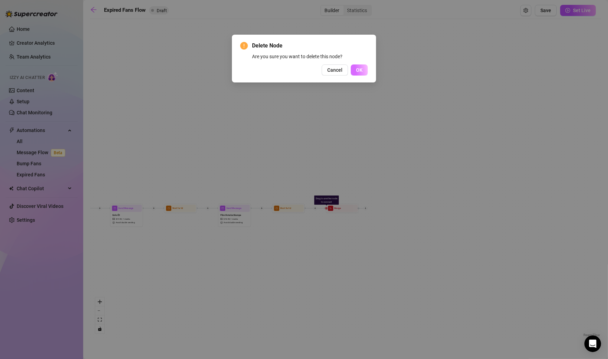
click at [359, 72] on span "OK" at bounding box center [359, 70] width 7 height 6
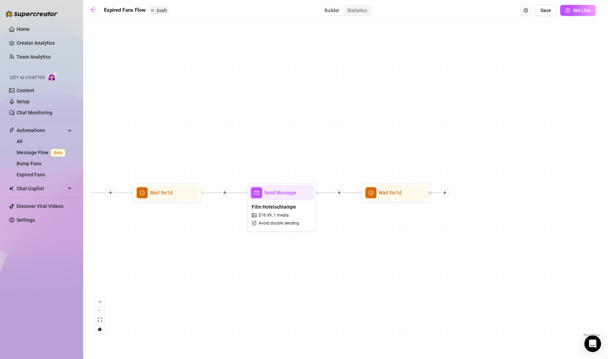
drag, startPoint x: 270, startPoint y: 144, endPoint x: 423, endPoint y: 124, distance: 154.1
click at [423, 124] on div "Wait for 1d Send Message Film Hotelschlampe $ 16.99 , 1 media Avoid double send…" at bounding box center [345, 181] width 511 height 316
click at [446, 197] on div "Wait for 1d Send Message Film Hotelschlampe $ 16.99 , 1 media Avoid double send…" at bounding box center [345, 181] width 511 height 316
click at [446, 193] on icon "plus" at bounding box center [445, 193] width 4 height 0
click at [444, 190] on icon "plus" at bounding box center [444, 192] width 5 height 5
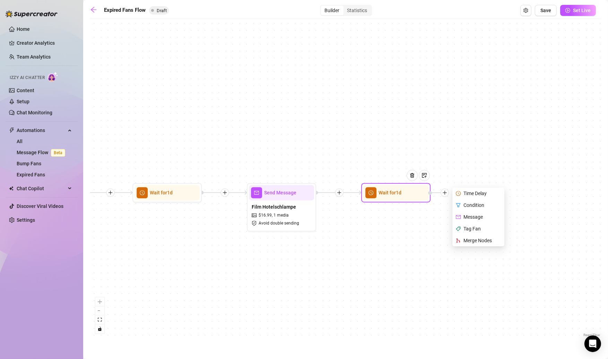
click at [475, 216] on div "Message" at bounding box center [479, 217] width 51 height 12
type textarea "Write your message here"
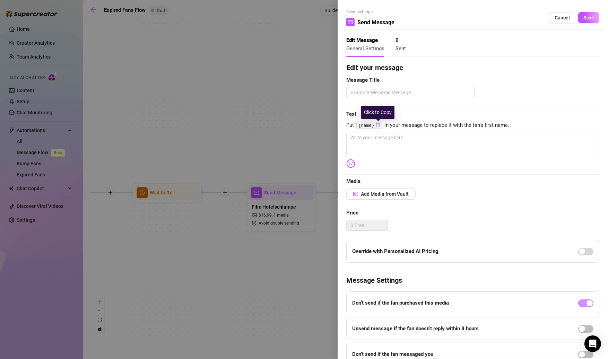
click at [377, 125] on icon "copy" at bounding box center [378, 125] width 5 height 5
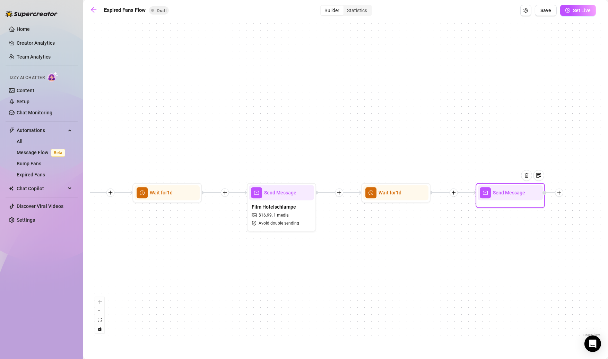
click at [519, 197] on div at bounding box center [529, 180] width 30 height 35
type textarea "Write your message here"
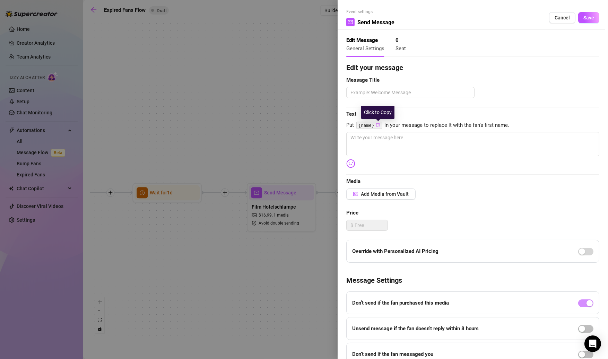
click at [378, 125] on icon "copy" at bounding box center [378, 125] width 5 height 5
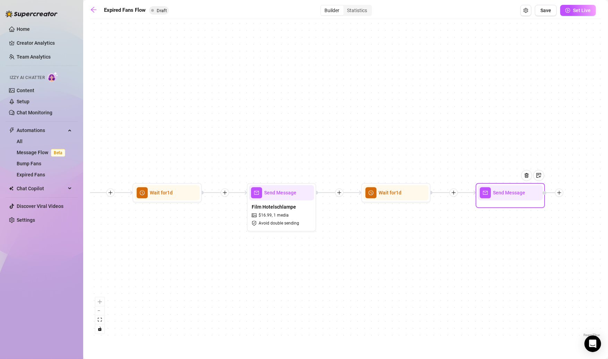
click at [525, 191] on div at bounding box center [529, 180] width 30 height 35
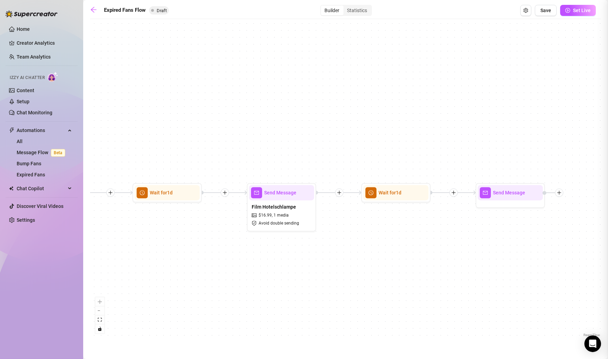
type textarea "Write your message here"
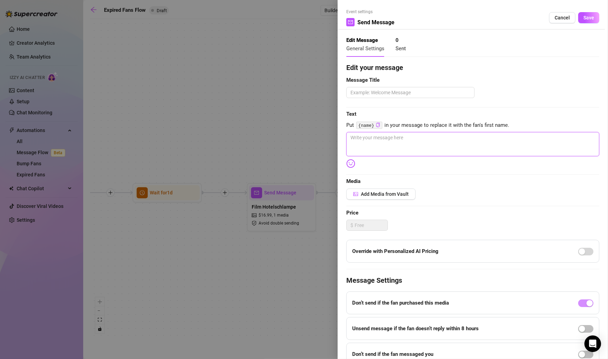
click at [398, 145] on textarea at bounding box center [472, 144] width 253 height 24
type textarea "H"
type textarea "HE"
type textarea "H"
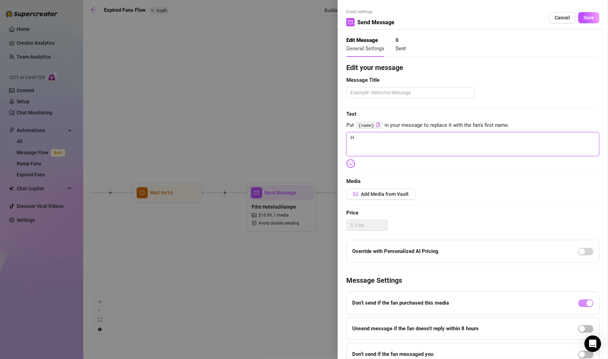
type textarea "Hw"
type textarea "H"
type textarea "He"
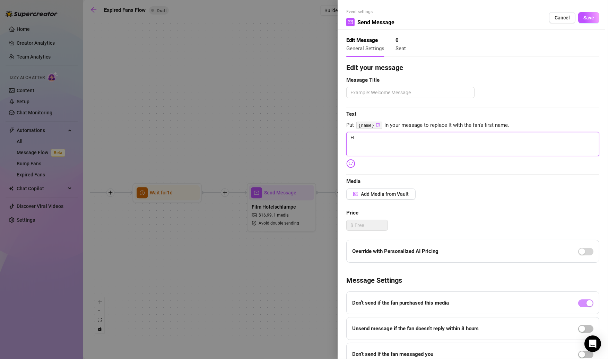
type textarea "He"
type textarea "Hey"
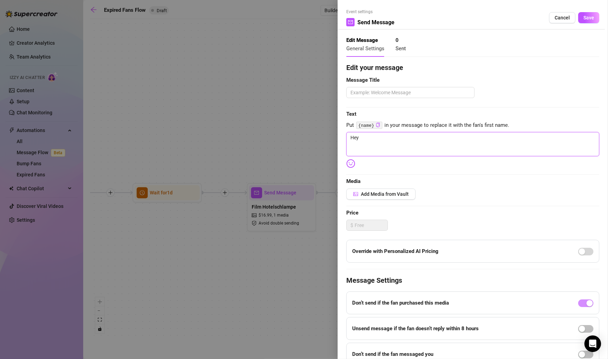
paste textarea "{name}"
type textarea "Hey {name}"
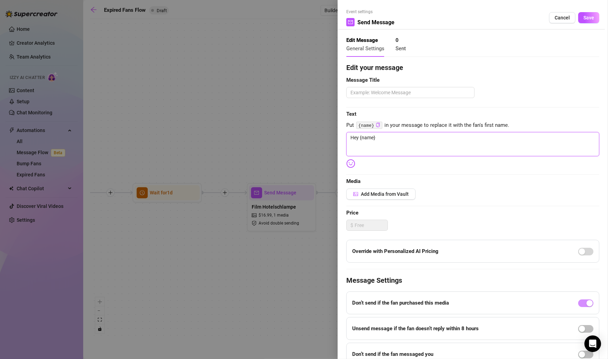
type textarea "Hey {name} w"
type textarea "Hey {name} wi"
type textarea "Hey {name} wie"
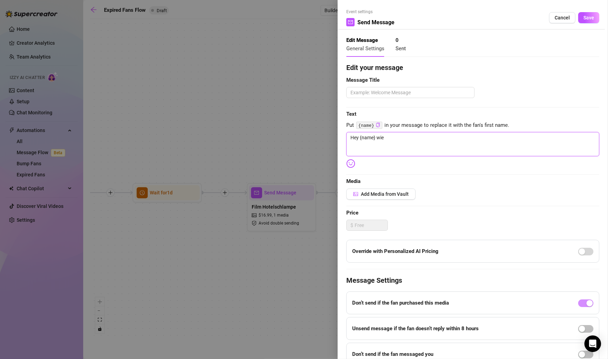
type textarea "Hey {name} wie"
type textarea "Hey {name} wie g"
type textarea "Hey {name} wie ge"
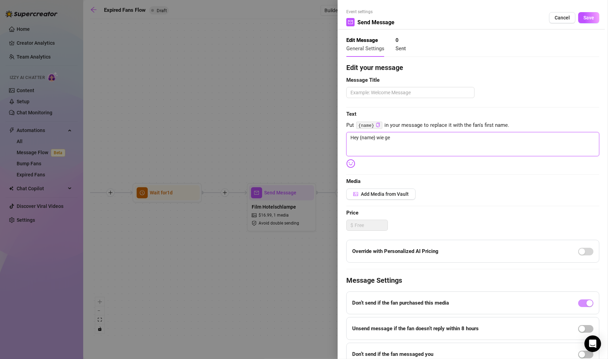
type textarea "Hey {name} wie geh"
type textarea "Hey {name} wie geht"
type textarea "Hey {name} wie gehts"
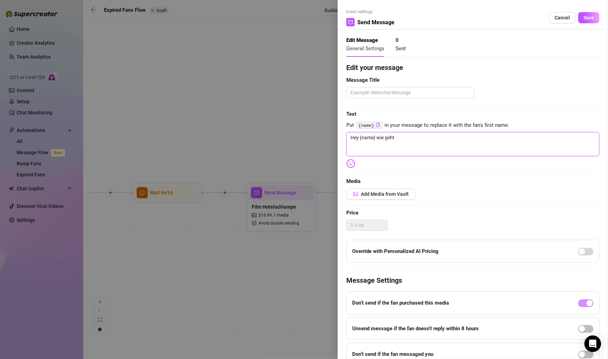
type textarea "Hey {name} wie gehts"
type textarea "Hey {name} wie gehts d"
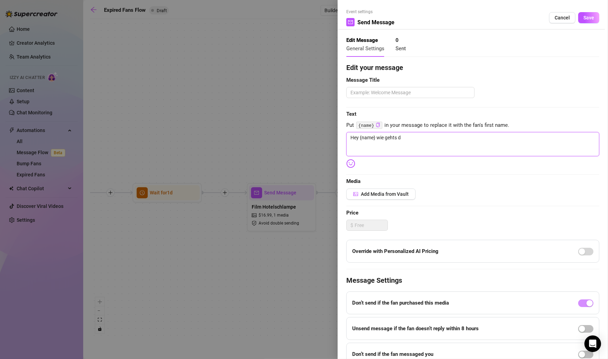
type textarea "Hey {name} wie gehts di"
type textarea "Hey {name} wie gehts dir"
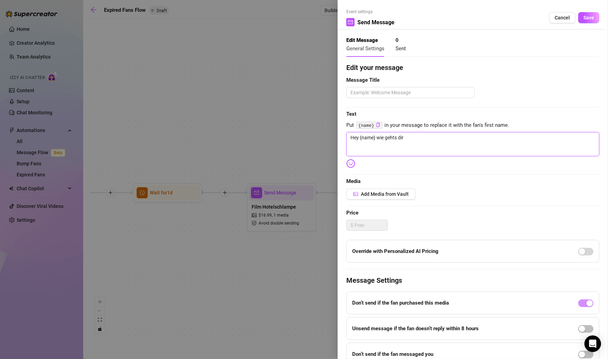
type textarea "Hey {name} wie gehts dir"
type textarea "Hey {name} wie gehts dir ?"
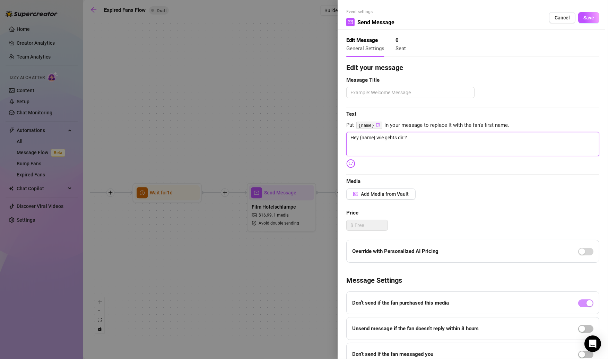
type textarea "Hey {name} wie gehts dir ? I"
type textarea "Hey {name} wie gehts dir ? Ic"
type textarea "Hey {name} wie gehts dir ? Ich"
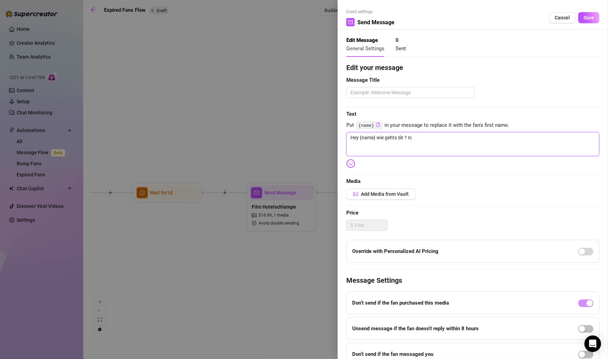
type textarea "Hey {name} wie gehts dir ? Ich"
type textarea "Hey {name} wie gehts dir ? Ich w"
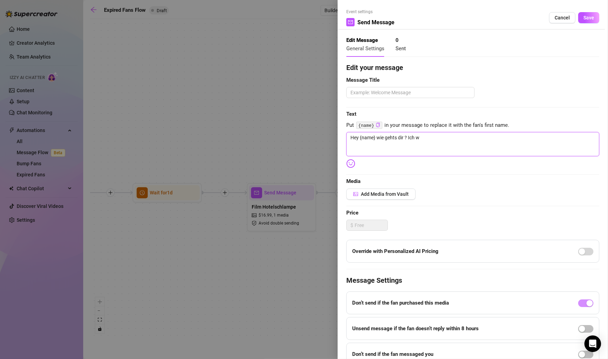
type textarea "Hey {name} wie gehts dir ? Ich wo"
type textarea "Hey {name} wie gehts dir ? Ich wol"
type textarea "Hey {name} wie gehts dir ? Ich woll"
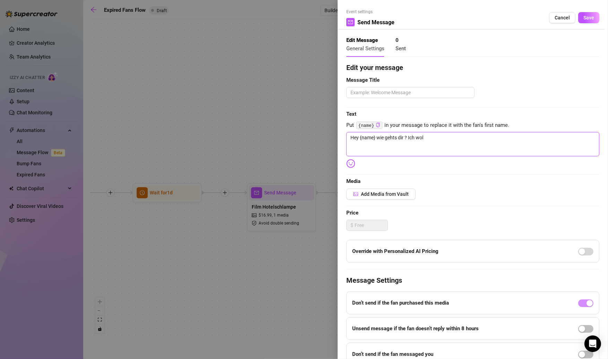
type textarea "Hey {name} wie gehts dir ? Ich woll"
type textarea "Hey {name} wie gehts dir ? Ich wollt"
type textarea "Hey {name} wie gehts dir ? Ich wollte"
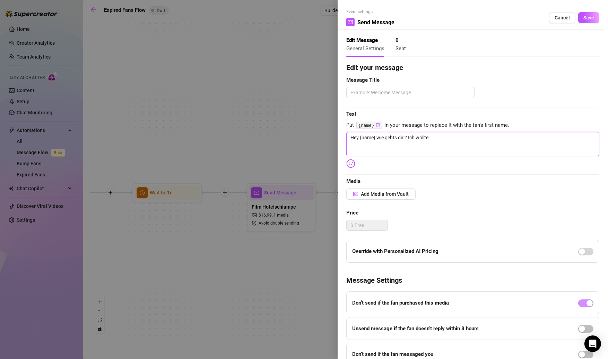
type textarea "Hey {name} wie gehts dir ? Ich wollte"
type textarea "Hey {name} wie gehts dir ? Ich wollte d"
type textarea "Hey {name} wie gehts dir ? Ich wollte di"
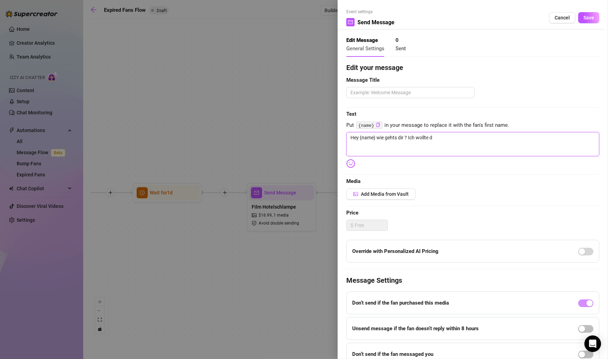
type textarea "Hey {name} wie gehts dir ? Ich wollte di"
type textarea "Hey {name} wie gehts dir ? Ich wollte dir"
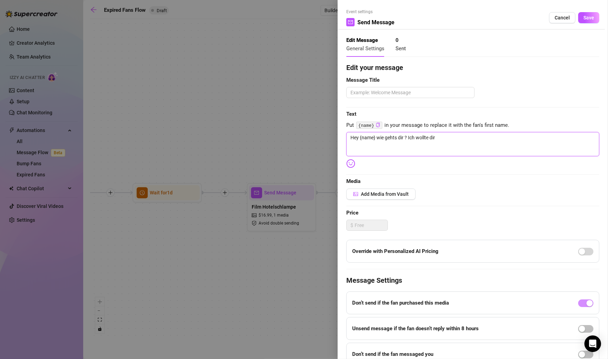
type textarea "Hey {name} wie gehts dir ? Ich wollte dir e"
type textarea "Hey {name} wie gehts dir ? Ich wollte dir ei"
type textarea "Hey {name} wie gehts dir ? Ich wollte dir ein"
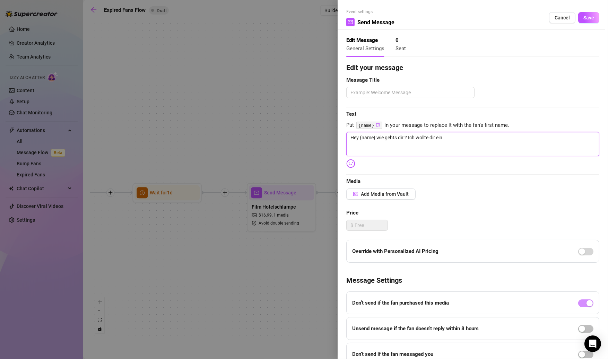
type textarea "Hey {name} wie gehts dir ? Ich wollte dir eine"
type textarea "Hey {name} wie gehts dir ? Ich wollte dir einen"
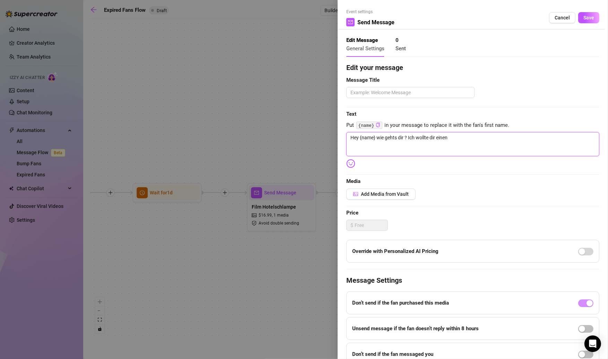
type textarea "Hey {name} wie gehts dir ? Ich wollte dir einen s"
type textarea "Hey {name} wie gehts dir ? Ich wollte dir einen sc"
type textarea "Hey {name} wie gehts dir ? Ich wollte dir einen sch"
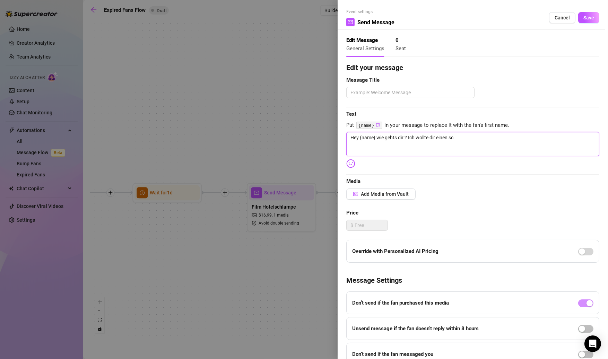
type textarea "Hey {name} wie gehts dir ? Ich wollte dir einen sch"
type textarea "Hey {name} wie gehts dir ? Ich wollte dir einen schö"
type textarea "Hey {name} wie gehts dir ? Ich wollte dir einen schön"
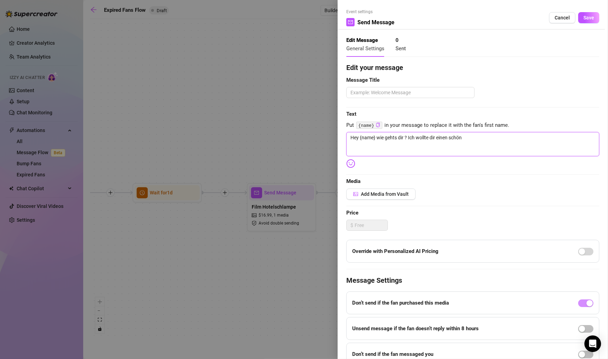
type textarea "Hey {name} wie gehts dir ? Ich wollte dir einen schöne"
type textarea "Hey {name} wie gehts dir ? Ich wollte dir einen schönen"
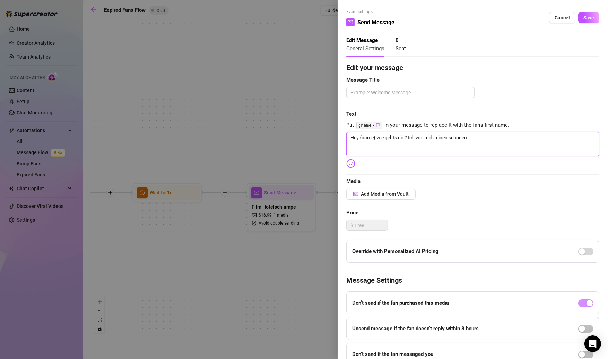
type textarea "Hey {name} wie gehts dir ? Ich wollte dir einen schönen"
type textarea "Hey {name} wie gehts dir ? Ich wollte dir einen schönen u"
type textarea "Hey {name} wie gehts dir ? Ich wollte dir einen schönen un"
type textarea "Hey {name} wie gehts dir ? Ich wollte dir einen schönen und"
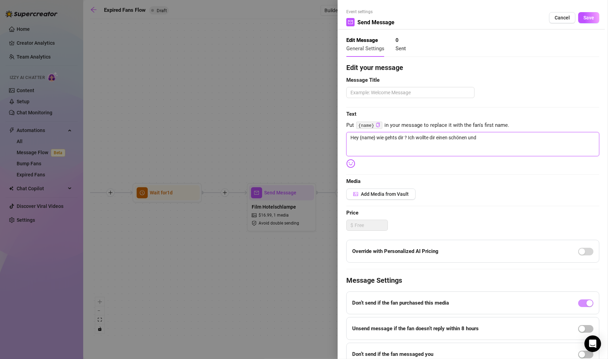
type textarea "Hey {name} wie gehts dir ? Ich wollte dir einen schönen und"
type textarea "Hey {name} wie gehts dir ? Ich wollte dir einen schönen und e"
type textarea "Hey {name} wie gehts dir ? Ich wollte dir einen schönen und en"
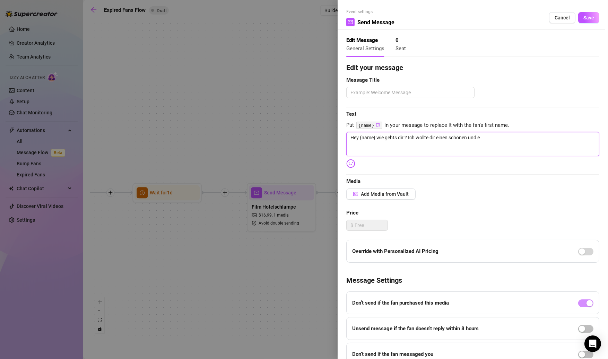
type textarea "Hey {name} wie gehts dir ? Ich wollte dir einen schönen und en"
type textarea "Hey {name} wie gehts dir ? Ich wollte dir einen schönen und ent"
type textarea "Hey {name} wie gehts dir ? Ich wollte dir einen schönen und ents"
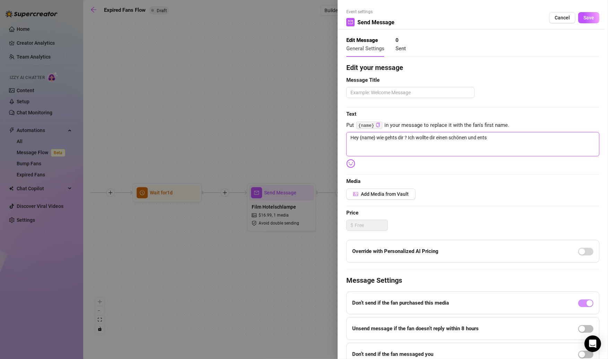
type textarea "Hey {name} wie gehts dir ? Ich wollte dir einen schönen und entsp"
type textarea "Hey {name} wie gehts dir ? Ich wollte dir einen schönen und entspa"
type textarea "Hey {name} wie gehts dir ? Ich wollte dir einen schönen und entspan"
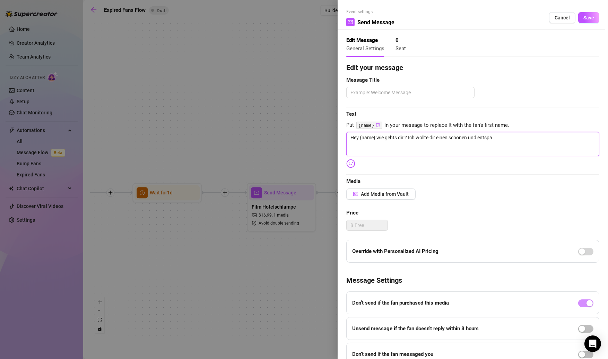
type textarea "Hey {name} wie gehts dir ? Ich wollte dir einen schönen und entspan"
type textarea "Hey {name} wie gehts dir ? Ich wollte dir einen schönen und entspann"
type textarea "Hey {name} wie gehts dir ? Ich wollte dir einen schönen und entspannt"
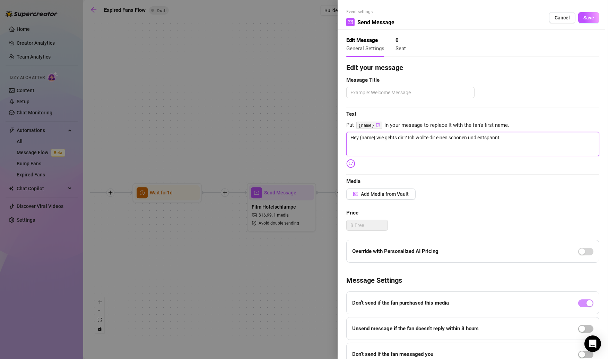
type textarea "Hey {name} wie gehts dir ? Ich wollte dir einen schönen und entspannte"
type textarea "Hey {name} wie gehts dir ? Ich wollte dir einen schönen und entspannten"
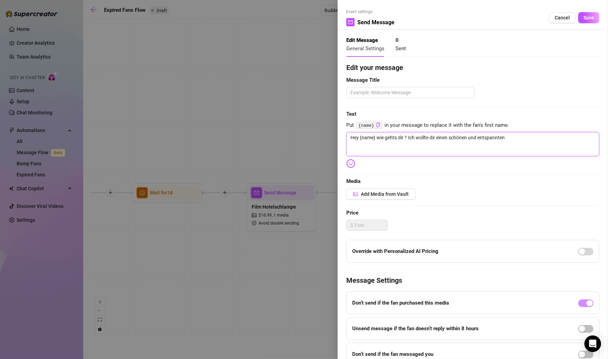
type textarea "Hey {name} wie gehts dir ? Ich wollte dir einen schönen und entspannten"
type textarea "Hey {name} wie gehts dir ? Ich wollte dir einen schönen und entspannten T"
type textarea "Hey {name} wie gehts dir ? Ich wollte dir einen schönen und entspannten [PERSON…"
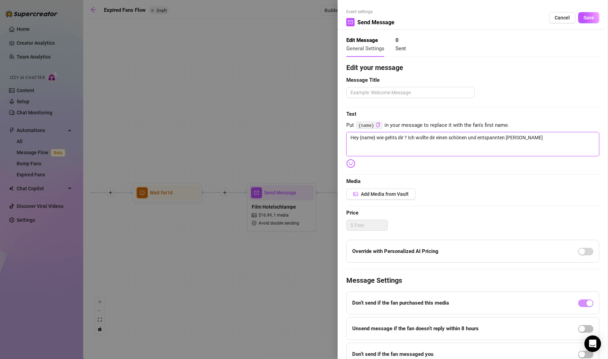
type textarea "Hey {name} wie gehts dir ? Ich wollte dir einen schönen und entspannten Tag"
type textarea "Hey {name} wie gehts dir ? Ich wollte dir einen schönen und entspannten Tag w"
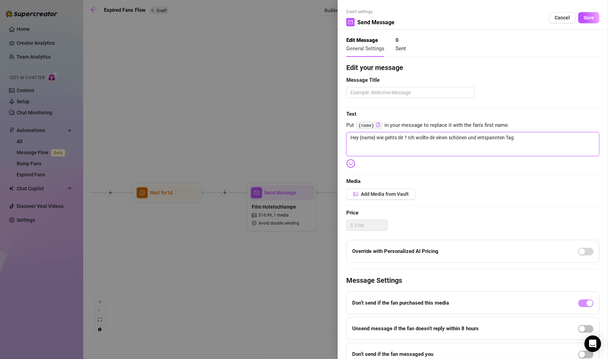
type textarea "Hey {name} wie gehts dir ? Ich wollte dir einen schönen und entspannten Tag w"
type textarea "Hey {name} wie gehts dir ? Ich wollte dir einen schönen und entspannten Tag wü"
type textarea "Hey {name} wie gehts dir ? Ich wollte dir einen schönen und entspannten Tag wün"
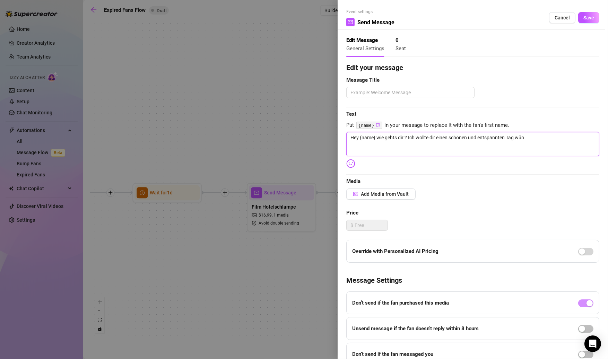
type textarea "Hey {name} wie gehts dir ? Ich wollte dir einen schönen und entspannten Tag wüns"
type textarea "Hey {name} wie gehts dir ? Ich wollte dir einen schönen und entspannten Tag wün…"
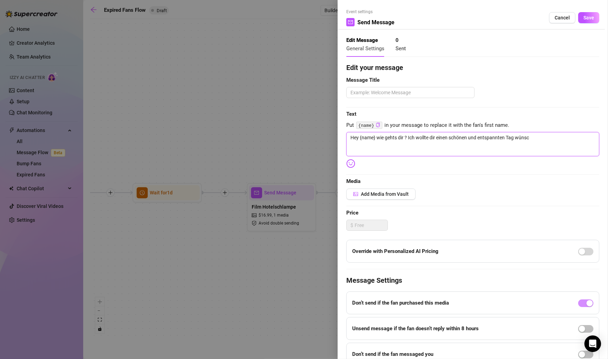
type textarea "Hey {name} wie gehts dir ? Ich wollte dir einen schönen und entspannten Tag wün…"
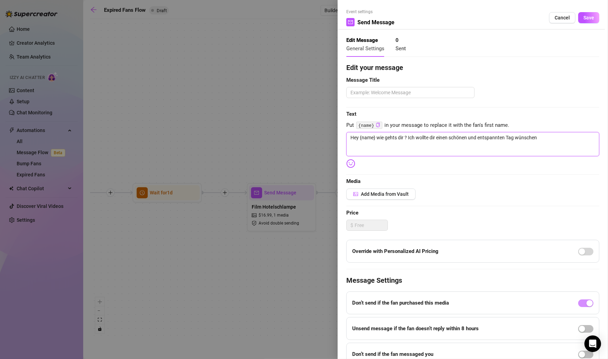
type textarea "Hey {name} wie gehts dir ? Ich wollte dir einen schönen und entspannten Tag wün…"
click at [352, 163] on img at bounding box center [350, 163] width 9 height 9
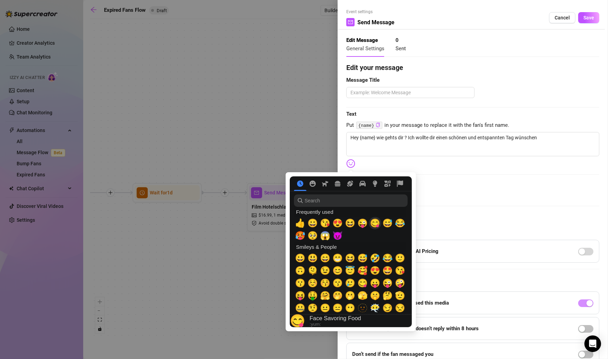
click at [371, 224] on span "😋" at bounding box center [375, 223] width 10 height 10
type textarea "Hey {name} wie gehts dir ? Ich wollte dir einen schönen und entspannten Tag wün…"
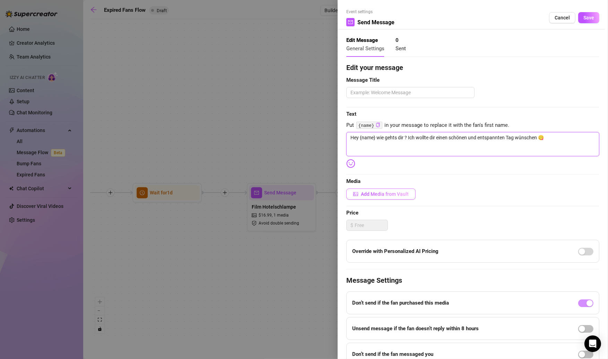
type textarea "Hey {name} wie gehts dir ? Ich wollte dir einen schönen und entspannten Tag wün…"
click at [383, 195] on span "Add Media from Vault" at bounding box center [385, 194] width 48 height 6
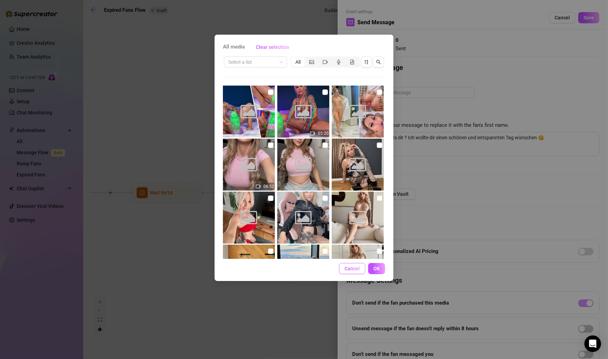
click at [355, 268] on span "Cancel" at bounding box center [351, 269] width 15 height 6
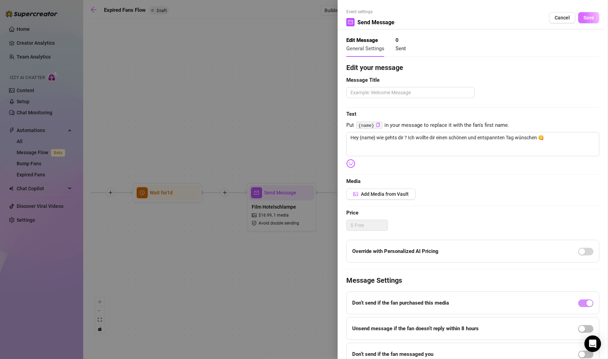
click at [591, 21] on button "Save" at bounding box center [588, 17] width 21 height 11
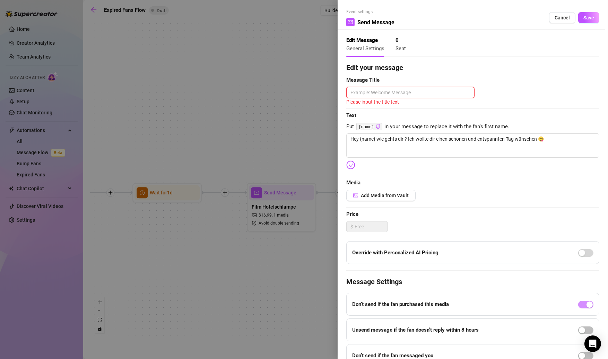
click at [421, 89] on textarea at bounding box center [410, 92] width 128 height 11
type textarea "E"
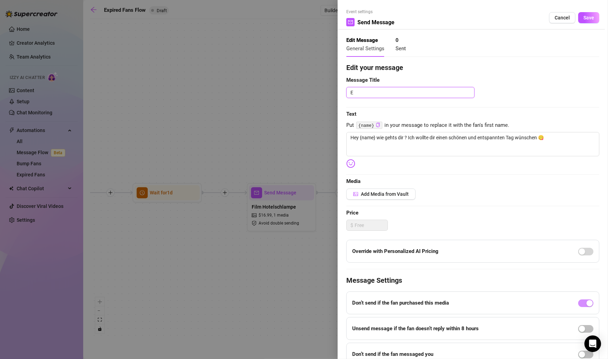
type textarea "Ei"
type textarea "Ein"
type textarea "Einf"
type textarea "Einfa"
type textarea "Einfac"
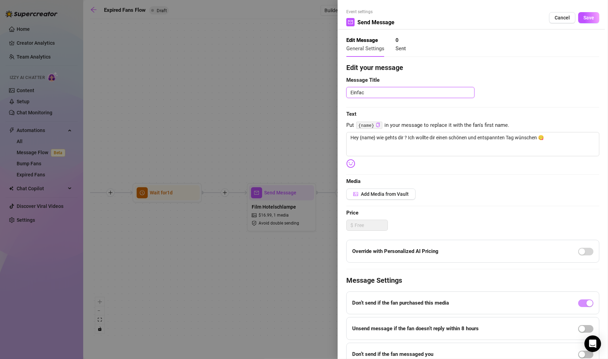
type textarea "Einfach"
type textarea "Einfach m"
type textarea "Einfach ma"
type textarea "Einfach mal"
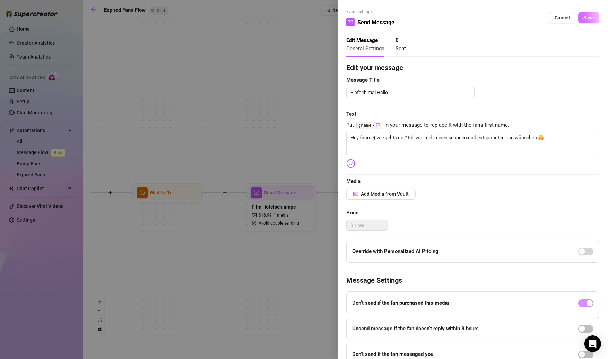
click at [589, 20] on span "Save" at bounding box center [588, 18] width 11 height 6
